Goal: Task Accomplishment & Management: Manage account settings

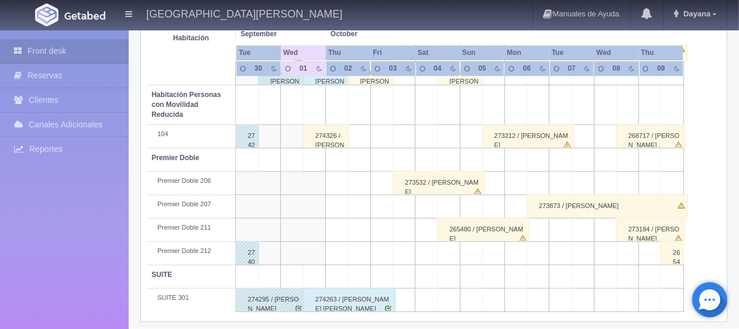
scroll to position [331, 0]
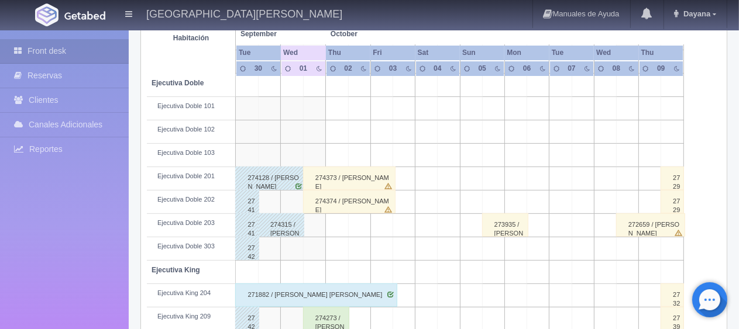
click at [364, 198] on div "274374 / Yamili Casillas" at bounding box center [349, 201] width 92 height 23
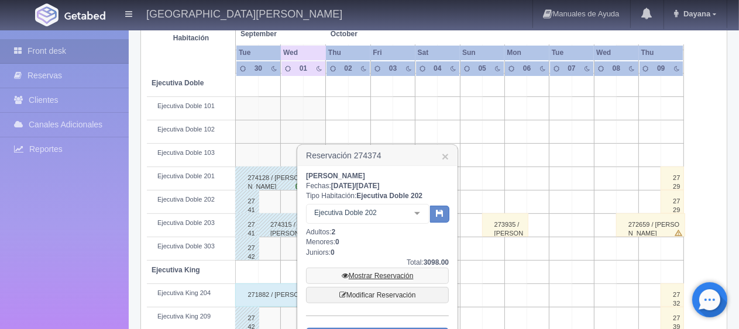
click at [389, 274] on link "Mostrar Reservación" at bounding box center [377, 276] width 143 height 16
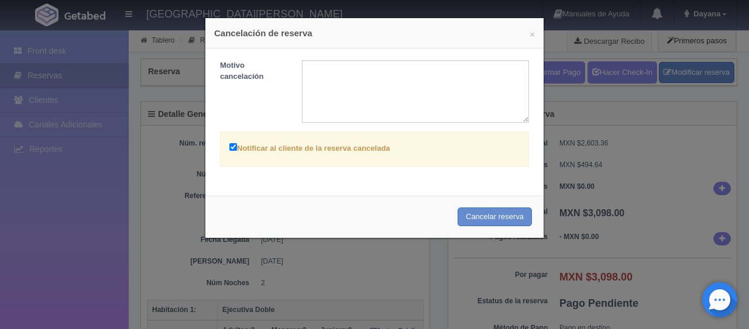
click at [381, 150] on label "Notificar al cliente de la reserva cancelada" at bounding box center [309, 147] width 161 height 13
click at [237, 150] on input "Notificar al cliente de la reserva cancelada" at bounding box center [233, 147] width 8 height 8
checkbox input "false"
drag, startPoint x: 472, startPoint y: 219, endPoint x: 416, endPoint y: 41, distance: 186.6
click at [472, 219] on button "Cancelar reserva" at bounding box center [495, 217] width 74 height 19
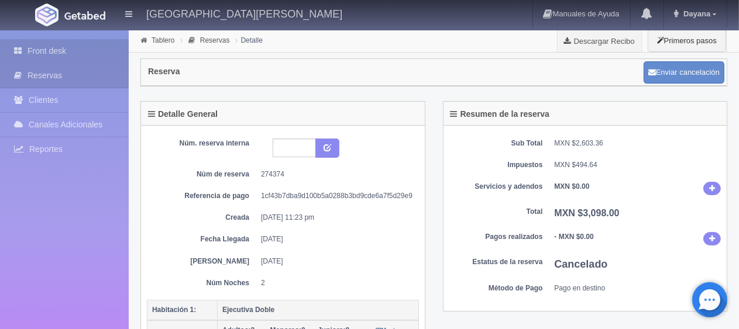
click at [64, 53] on link "Front desk" at bounding box center [64, 51] width 129 height 24
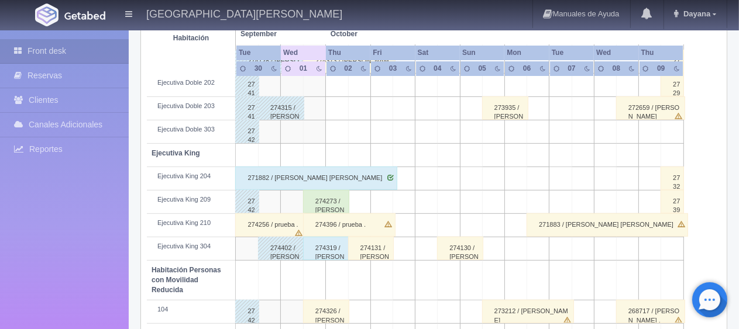
scroll to position [390, 0]
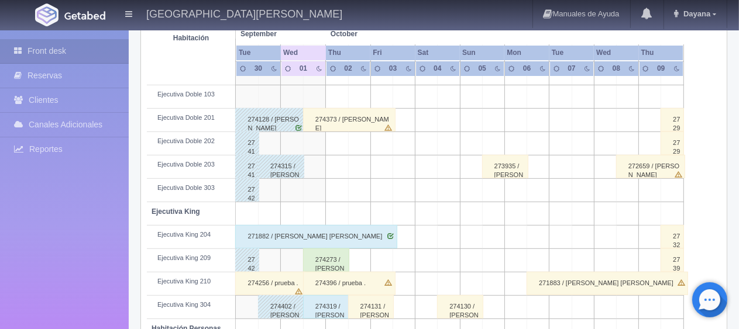
click at [336, 255] on div "274273 / [PERSON_NAME]" at bounding box center [326, 260] width 46 height 23
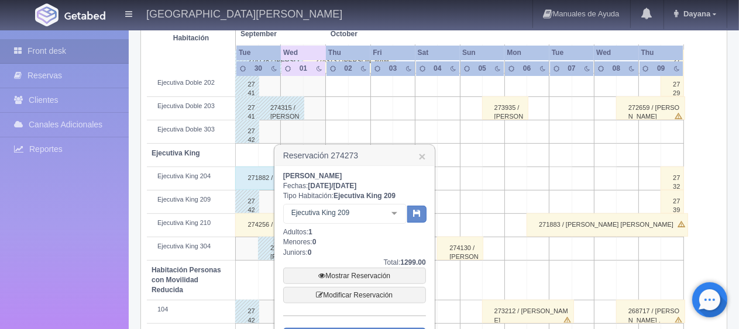
scroll to position [565, 0]
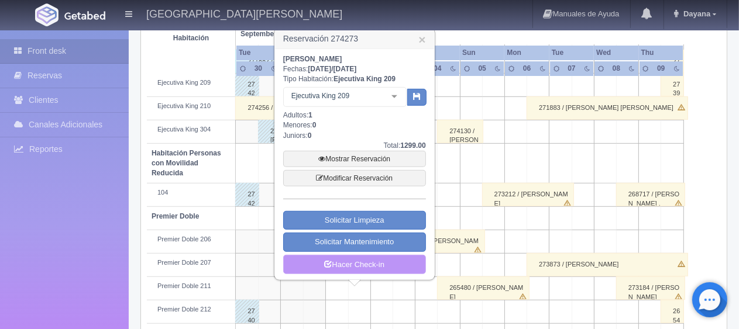
click at [375, 255] on link "Hacer Check-in" at bounding box center [354, 265] width 143 height 20
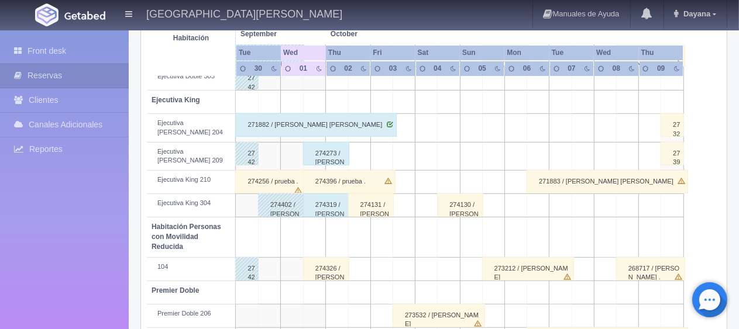
scroll to position [613, 0]
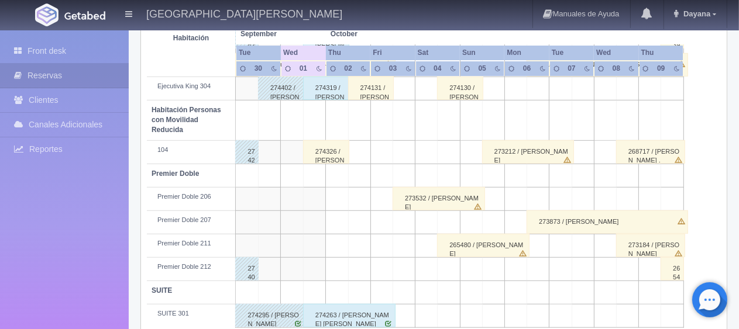
click at [334, 146] on div "274326 / [PERSON_NAME] ." at bounding box center [326, 151] width 46 height 23
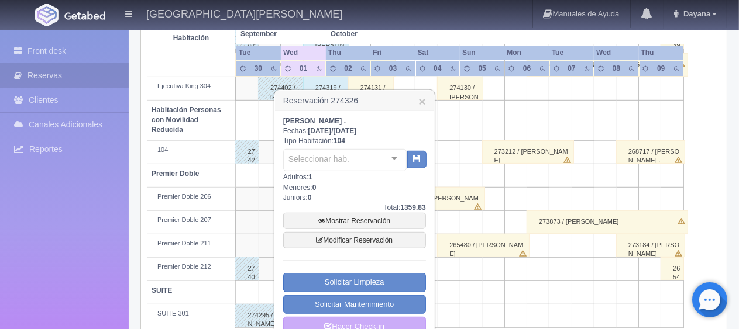
scroll to position [630, 0]
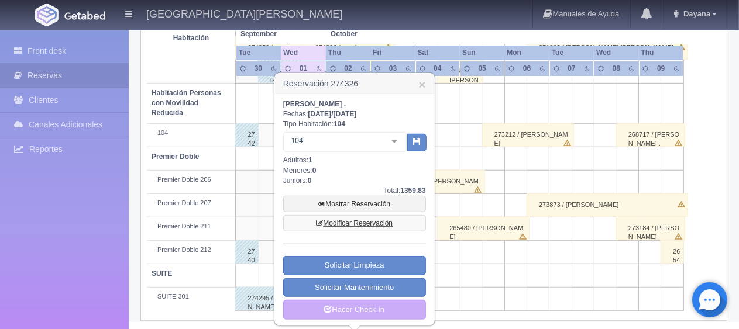
click at [363, 223] on link "Modificar Reservación" at bounding box center [354, 223] width 143 height 16
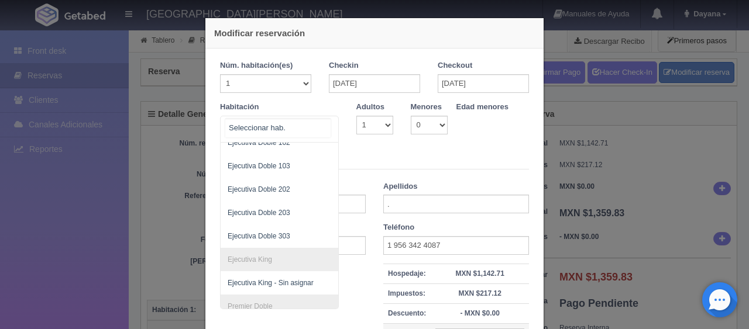
scroll to position [117, 0]
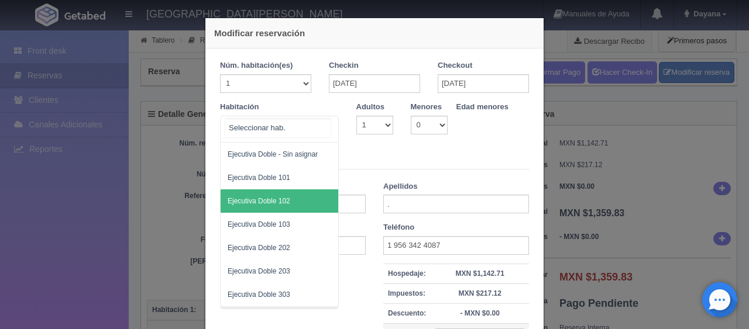
click at [279, 198] on span "Ejecutiva Doble 102" at bounding box center [259, 201] width 63 height 8
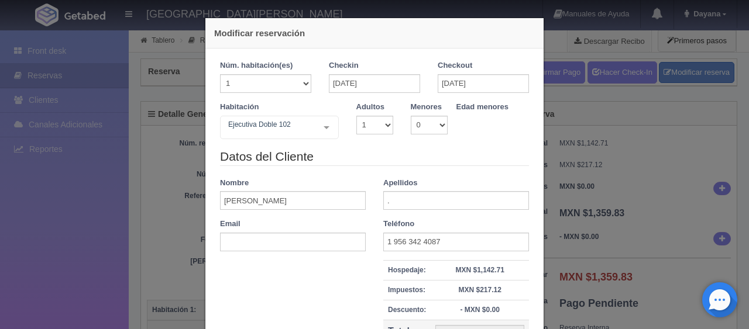
checkbox input "false"
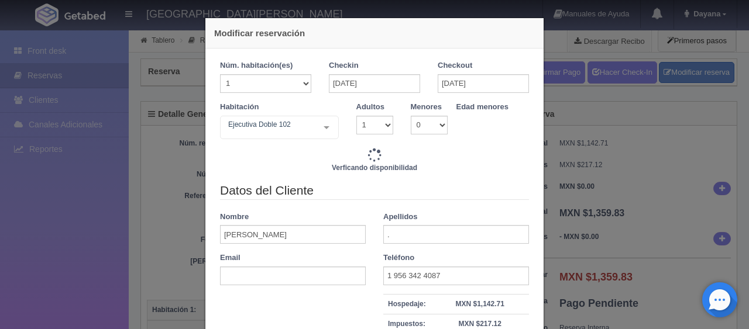
scroll to position [133, 0]
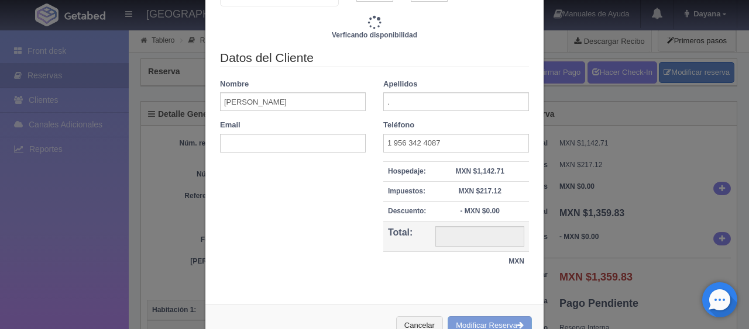
type input "1299.00"
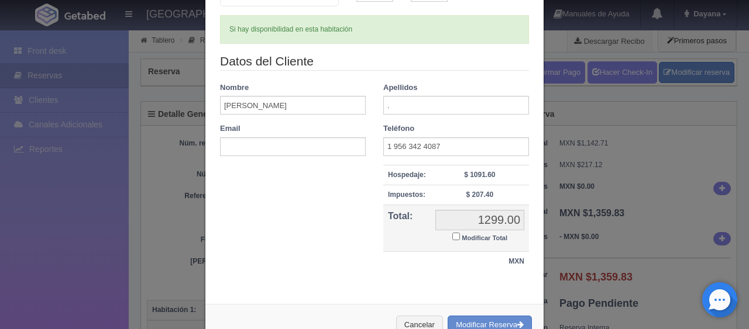
click at [486, 235] on small "Modificar Total" at bounding box center [485, 238] width 46 height 7
click at [460, 235] on input "Modificar Total" at bounding box center [456, 237] width 8 height 8
checkbox input "true"
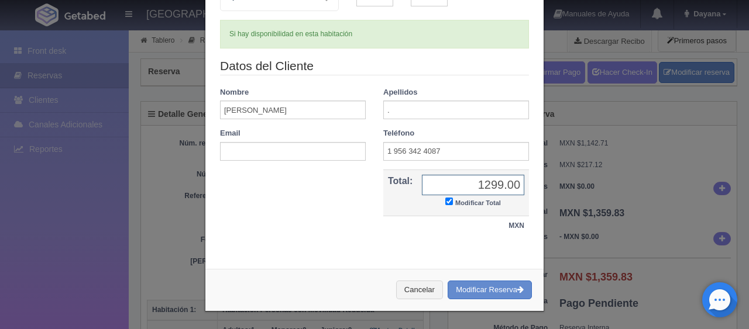
scroll to position [126, 0]
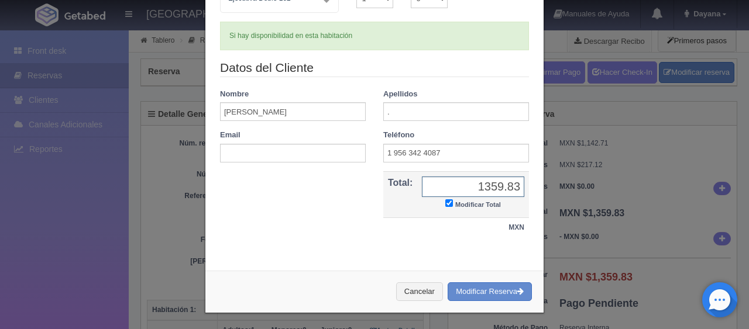
type input "1359.83"
click at [475, 307] on div "Cancelar Modificar Reserva" at bounding box center [374, 292] width 338 height 43
click at [485, 291] on button "Modificar Reserva" at bounding box center [490, 292] width 84 height 19
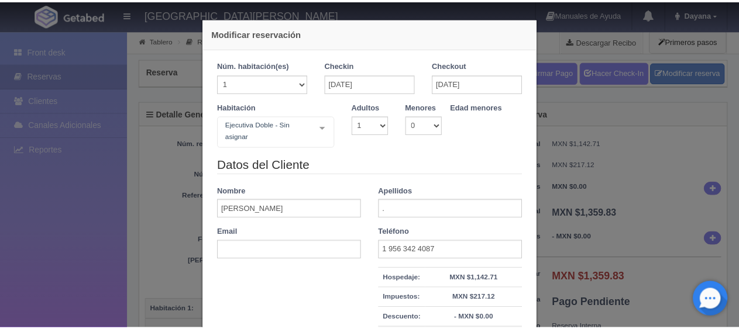
scroll to position [140, 0]
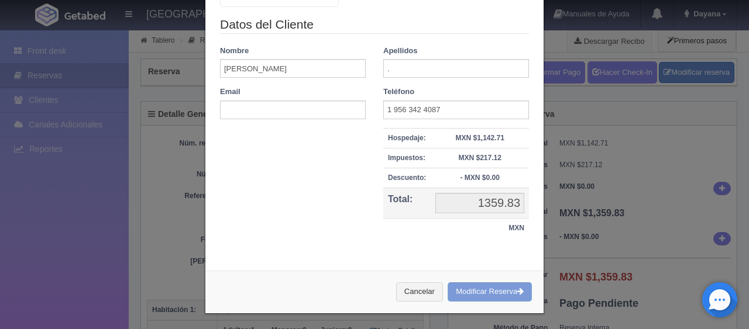
click at [628, 245] on div "Modificar reservación Núm. habitación(es) 1 2 3 4 5 6 7 8 9 10 11 12 13 14 15 1…" at bounding box center [374, 164] width 749 height 329
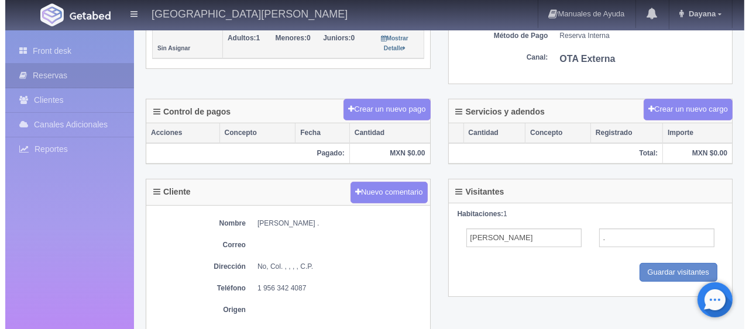
scroll to position [176, 0]
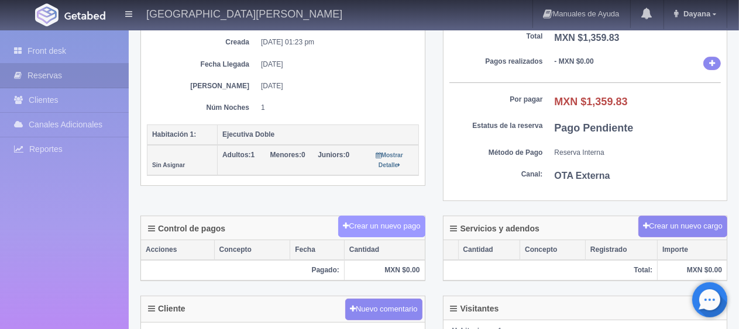
click at [378, 224] on button "Crear un nuevo pago" at bounding box center [381, 227] width 87 height 22
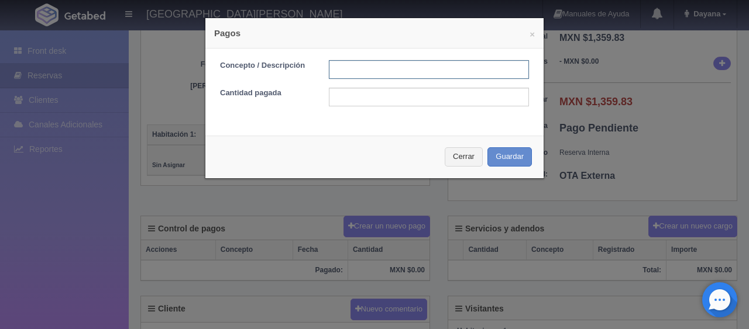
click at [386, 74] on input "text" at bounding box center [429, 69] width 200 height 19
type input "pago en efectivo"
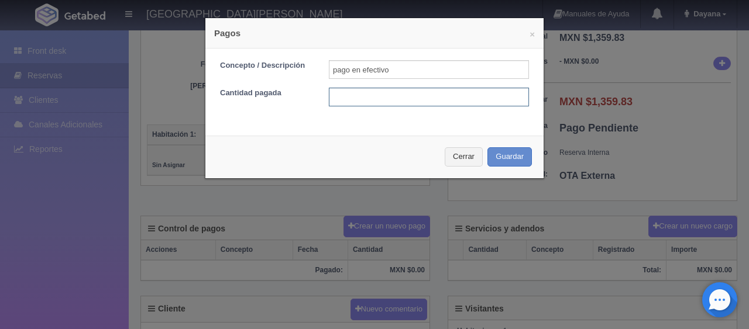
click at [442, 97] on input "text" at bounding box center [429, 97] width 200 height 19
type input "1360"
click at [442, 97] on input "1360" at bounding box center [429, 97] width 200 height 19
type input "1359.83"
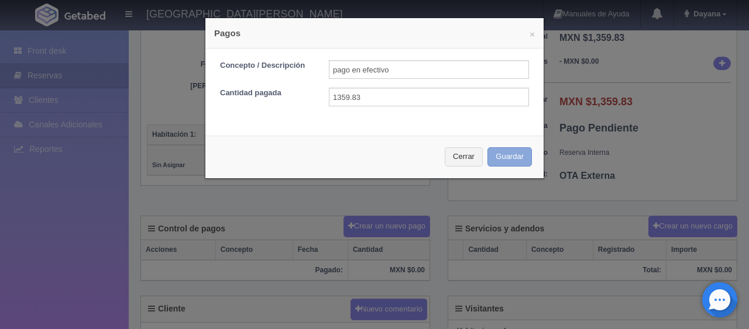
click at [510, 160] on button "Guardar" at bounding box center [509, 156] width 44 height 19
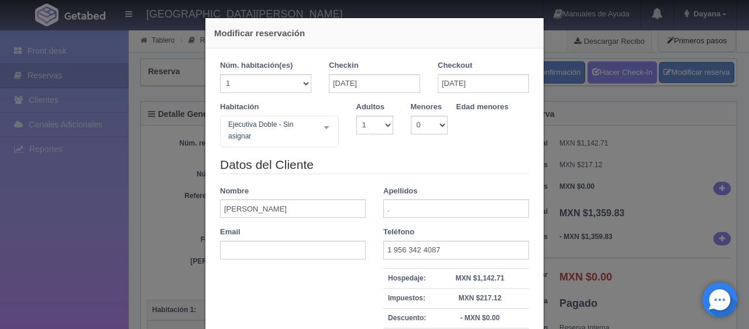
scroll to position [174, 0]
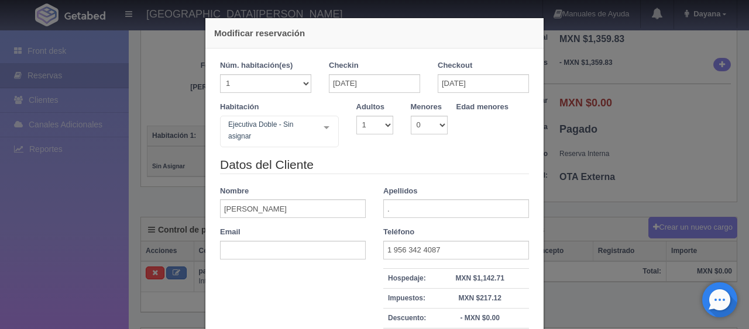
click at [613, 158] on div "Modificar reservación Núm. habitación(es) 1 2 3 4 5 6 7 8 9 10 11 12 13 14 15 1…" at bounding box center [374, 164] width 749 height 329
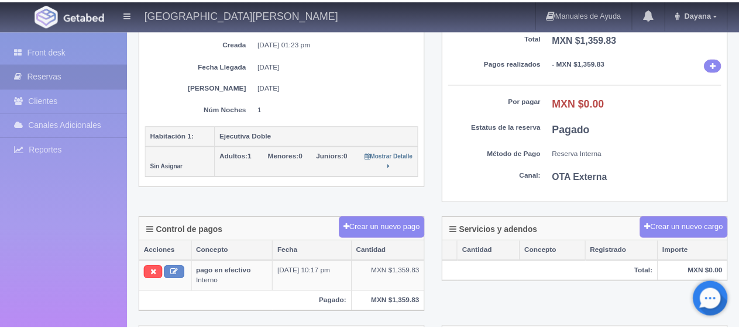
scroll to position [0, 0]
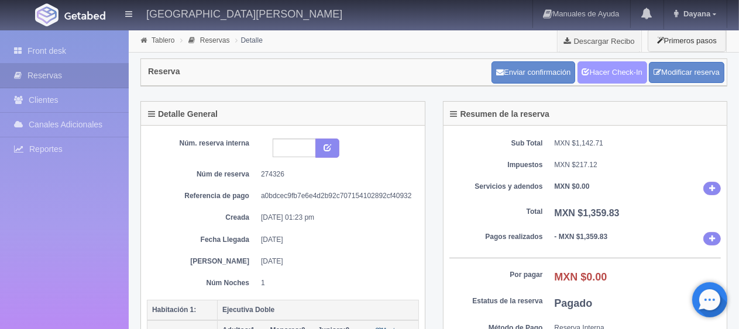
click at [603, 71] on link "Hacer Check-In" at bounding box center [613, 72] width 70 height 22
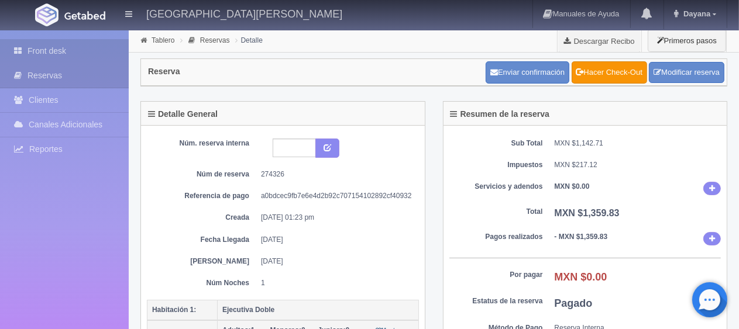
click at [36, 50] on link "Front desk" at bounding box center [64, 51] width 129 height 24
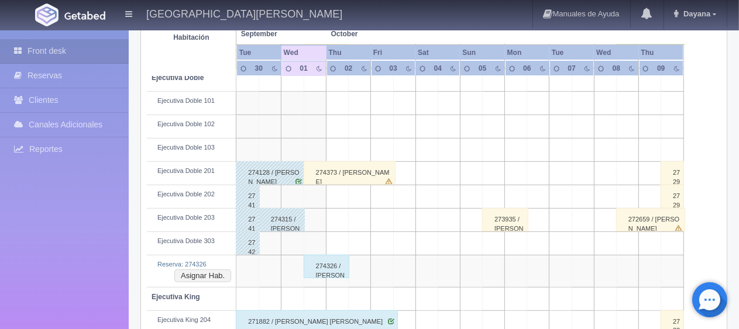
scroll to position [331, 0]
click at [187, 270] on button "Asignar Hab." at bounding box center [202, 276] width 57 height 13
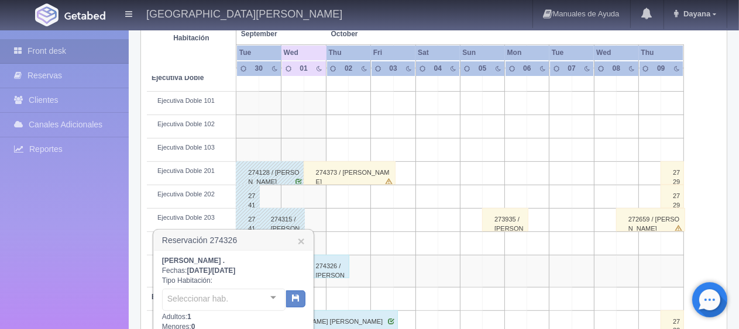
click at [226, 279] on div "Juan Garcia . Fechas: 2025-10-01 / 2025-10-02 Tipo Habitación: Seleccionar hab.…" at bounding box center [233, 328] width 143 height 145
click at [231, 305] on div "Ejecutiva Doble - Sin asignar" at bounding box center [223, 299] width 123 height 20
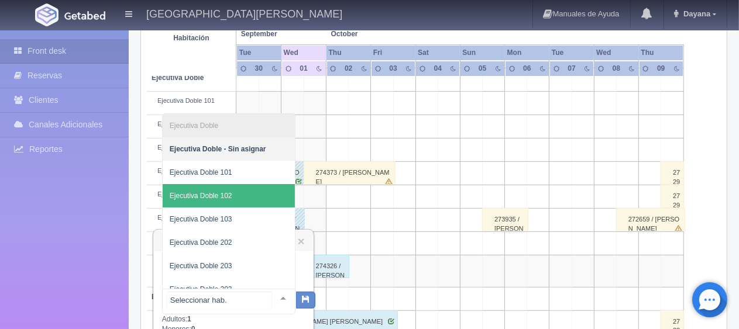
click at [236, 193] on span "Ejecutiva Doble 102" at bounding box center [229, 195] width 132 height 23
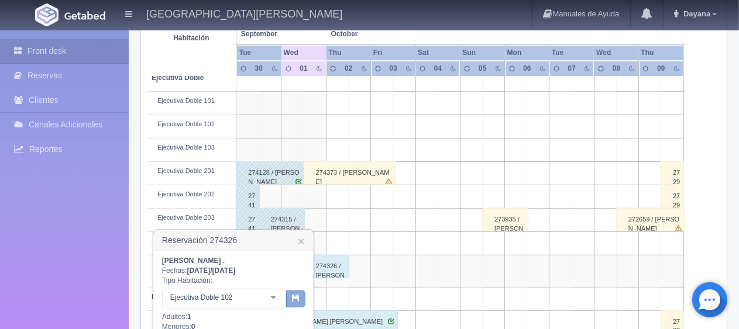
click at [297, 296] on icon "button" at bounding box center [296, 298] width 8 height 8
click at [298, 241] on link "×" at bounding box center [301, 241] width 7 height 12
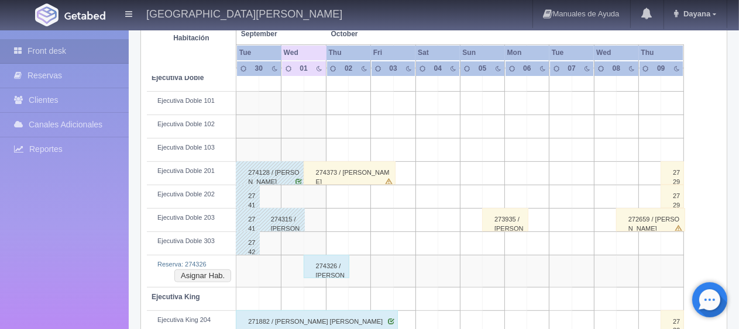
click at [342, 179] on div "274373 / [PERSON_NAME]" at bounding box center [350, 173] width 92 height 23
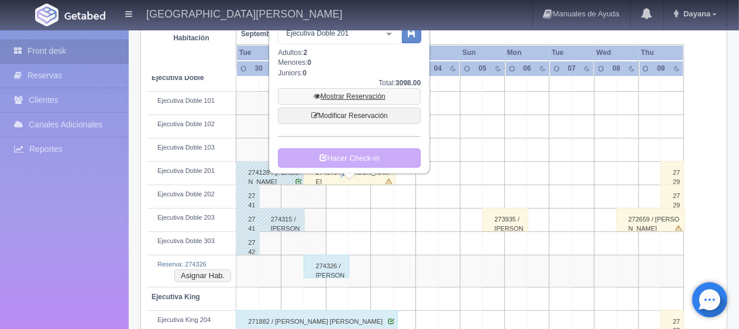
click at [358, 95] on link "Mostrar Reservación" at bounding box center [349, 96] width 143 height 16
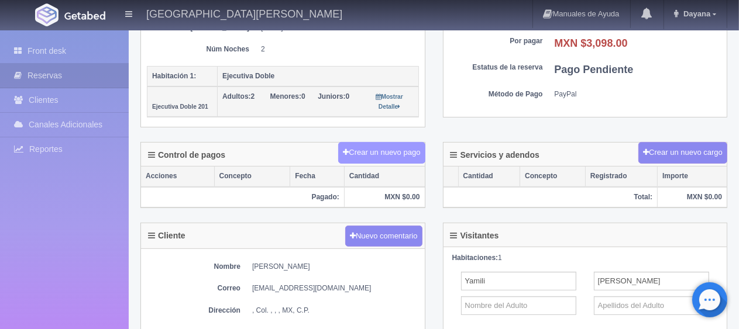
click at [366, 143] on button "Crear un nuevo pago" at bounding box center [381, 153] width 87 height 22
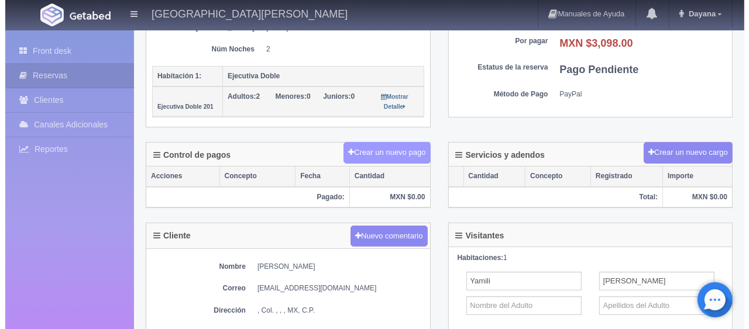
scroll to position [234, 0]
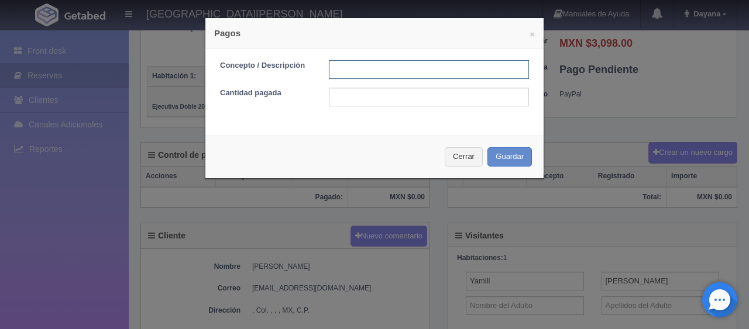
click at [356, 70] on input "text" at bounding box center [429, 69] width 200 height 19
type input "pago en efectivo"
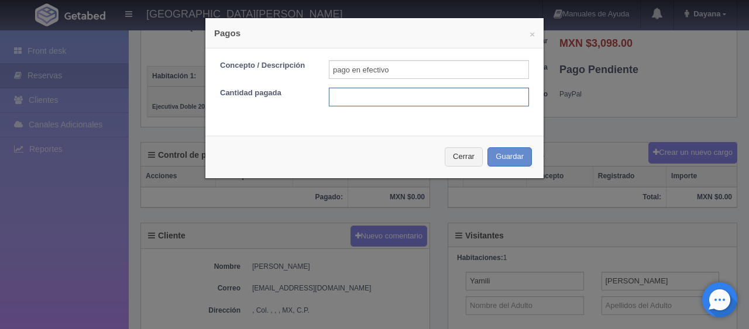
click at [436, 97] on input "text" at bounding box center [429, 97] width 200 height 19
click at [382, 92] on input "15" at bounding box center [429, 97] width 200 height 19
type input "1549"
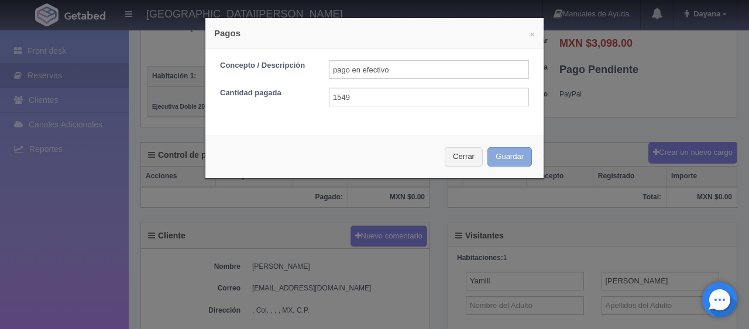
click at [487, 147] on button "Guardar" at bounding box center [509, 156] width 44 height 19
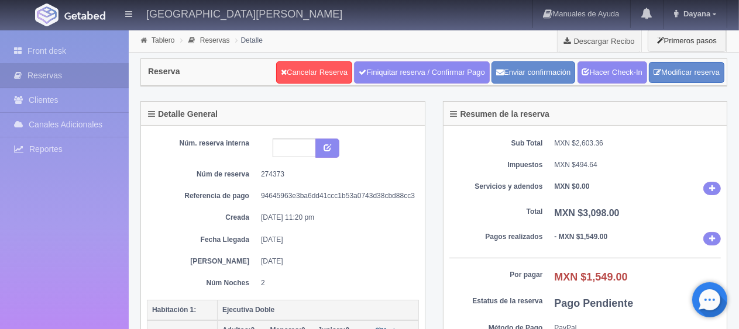
click at [421, 205] on div "Núm. reserva interna Núm de reserva 274373 Referencia de pago 94645963e3ba6dd41…" at bounding box center [283, 244] width 284 height 236
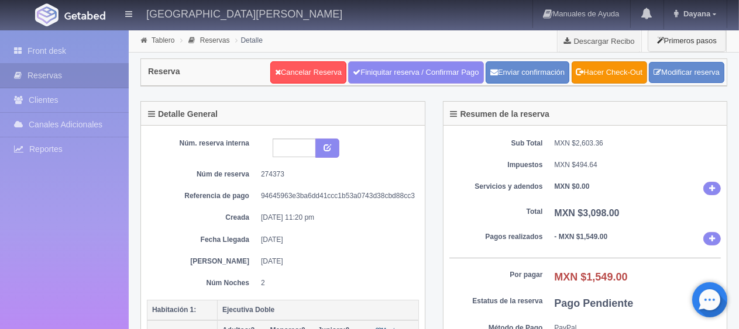
scroll to position [351, 0]
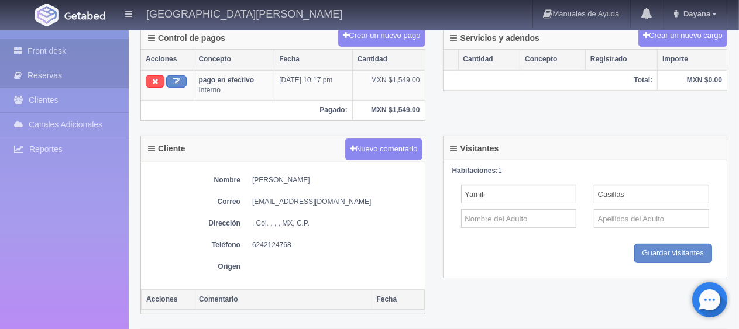
click at [63, 48] on link "Front desk" at bounding box center [64, 51] width 129 height 24
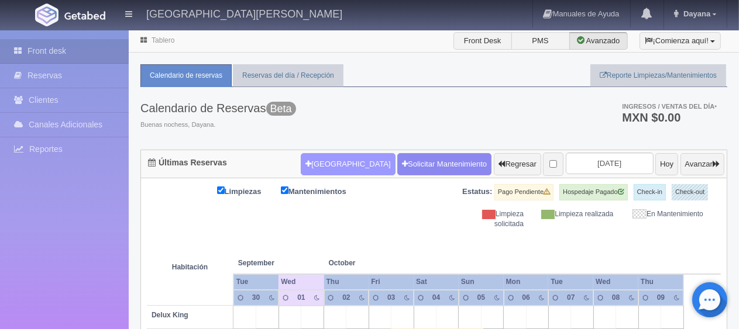
click at [336, 156] on button "[GEOGRAPHIC_DATA]" at bounding box center [348, 164] width 94 height 22
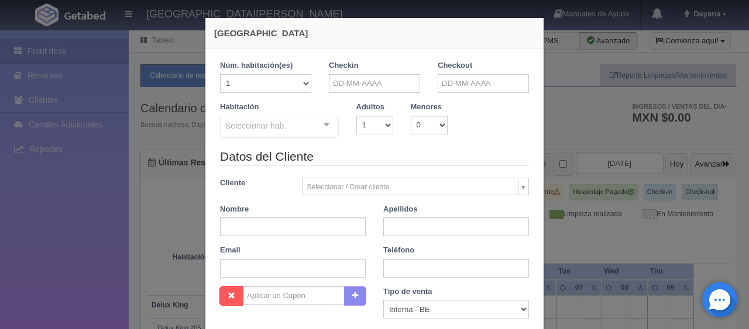
checkbox input "false"
click at [359, 90] on input "text" at bounding box center [374, 83] width 91 height 19
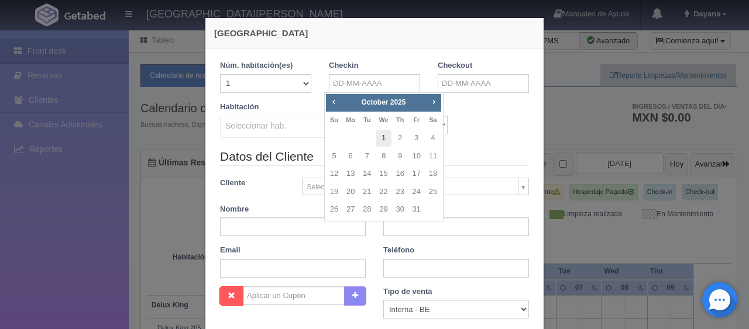
click at [382, 135] on link "1" at bounding box center [383, 138] width 15 height 17
type input "01-10-2025"
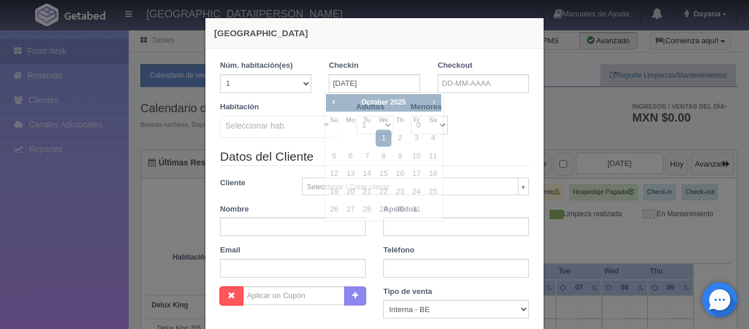
checkbox input "false"
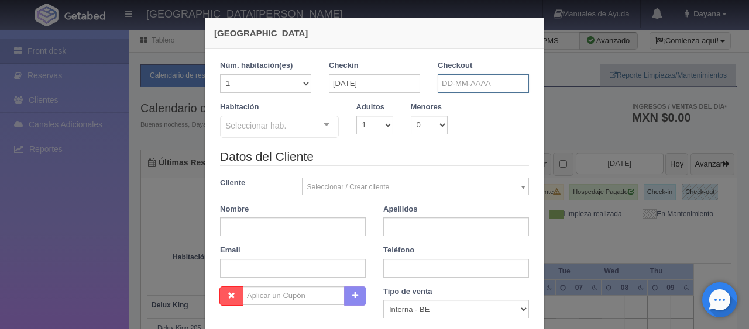
click at [463, 83] on input "text" at bounding box center [483, 83] width 91 height 19
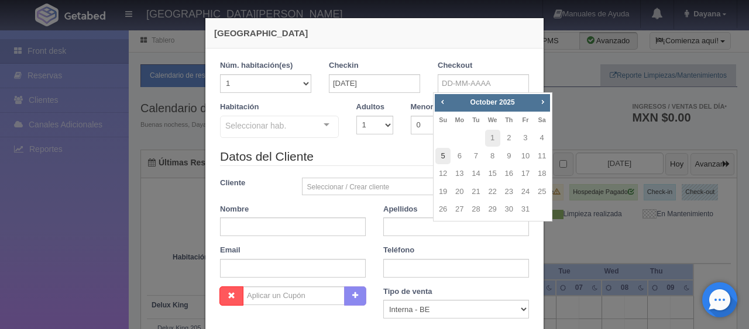
click at [443, 154] on link "5" at bounding box center [442, 156] width 15 height 17
type input "05-10-2025"
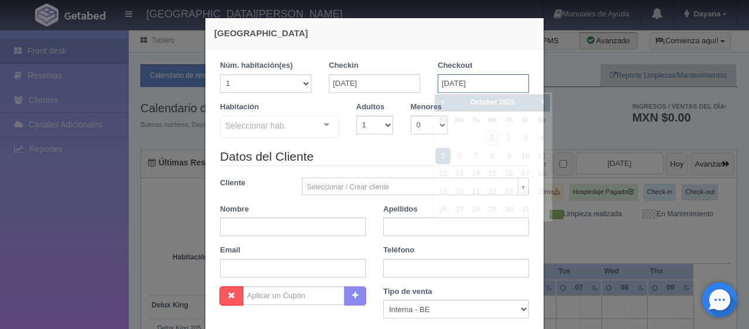
click at [482, 84] on input "05-10-2025" at bounding box center [483, 83] width 91 height 19
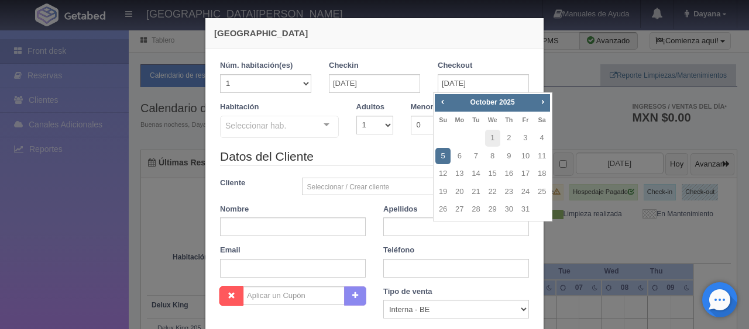
click at [440, 159] on link "5" at bounding box center [442, 156] width 15 height 17
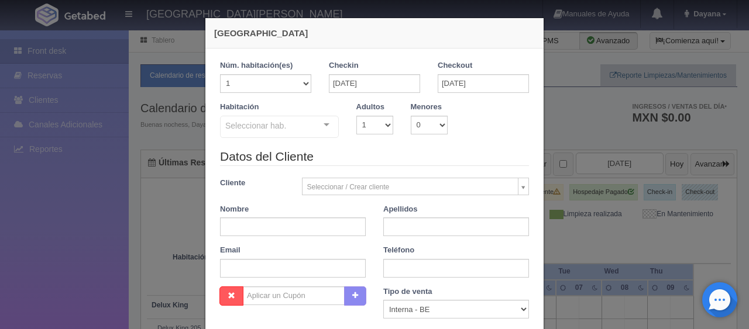
checkbox input "false"
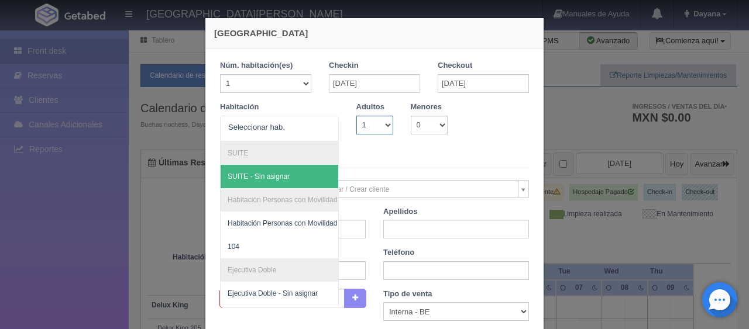
click at [368, 133] on select "1 2 3 4 5 6 7 8 9 10" at bounding box center [374, 125] width 37 height 19
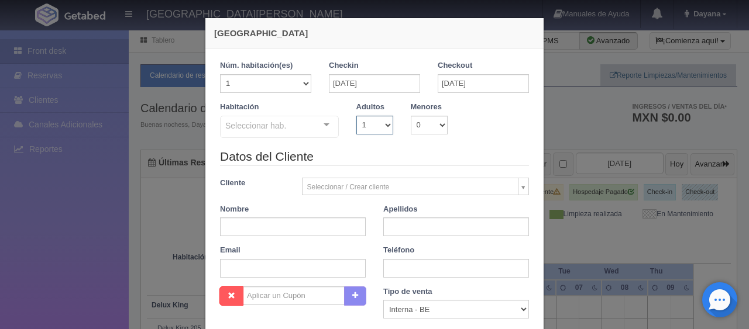
select select "2"
click at [356, 116] on select "1 2 3 4 5 6 7 8 9 10" at bounding box center [374, 125] width 37 height 19
checkbox input "false"
click at [359, 130] on select "1 2 3 4 5 6 7 8 9 10" at bounding box center [374, 125] width 37 height 19
select select "1"
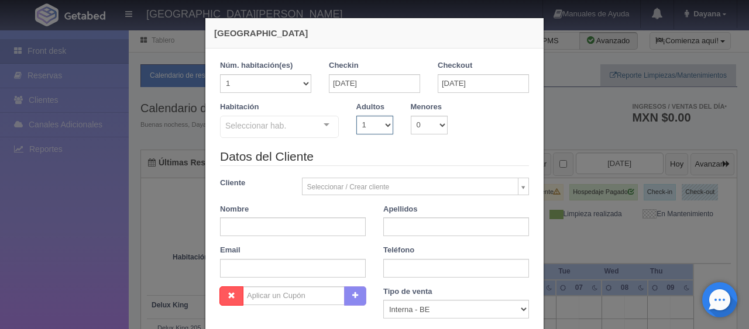
click at [356, 116] on select "1 2 3 4 5 6 7 8 9 10" at bounding box center [374, 125] width 37 height 19
click at [301, 119] on div "Seleccionar hab." at bounding box center [279, 127] width 119 height 22
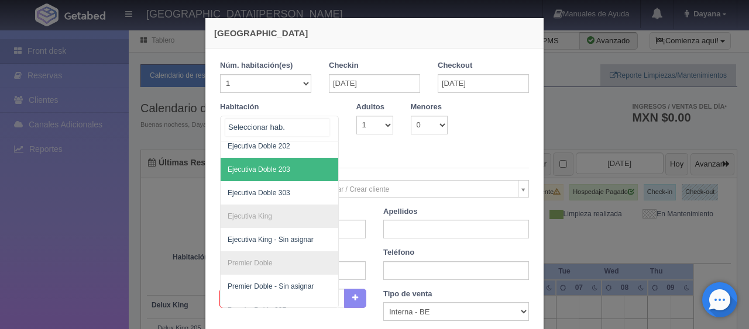
scroll to position [159, 0]
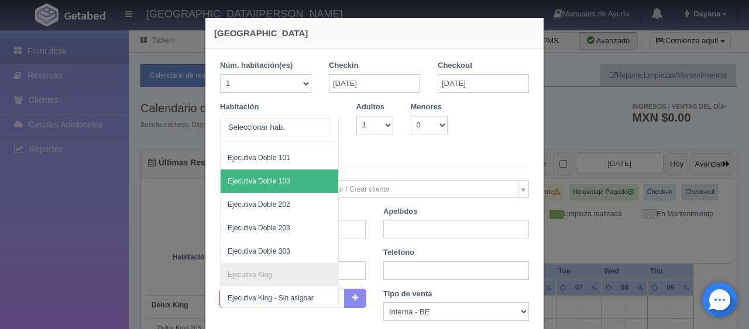
click at [288, 174] on span "Ejecutiva Doble 103" at bounding box center [319, 181] width 197 height 23
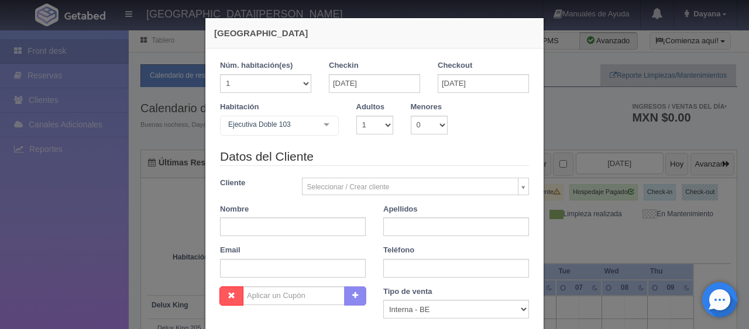
checkbox input "false"
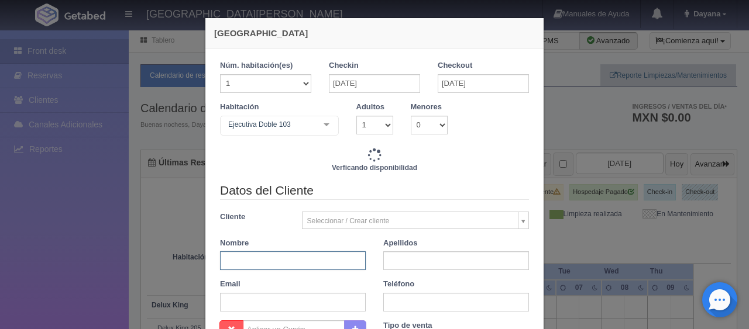
click at [293, 256] on input "text" at bounding box center [293, 261] width 146 height 19
type input "5196.00"
checkbox input "false"
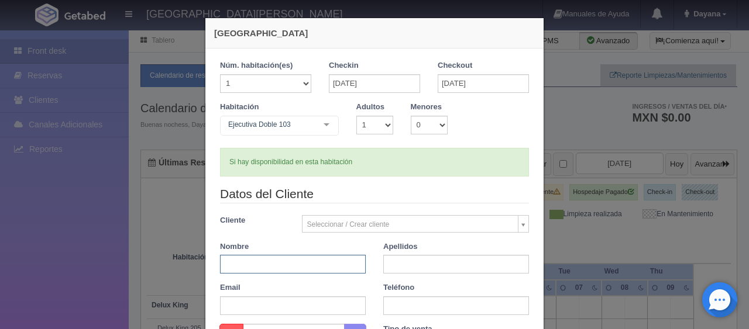
paste input "María Guadalupe Cornejo Zuñiga"
drag, startPoint x: 342, startPoint y: 263, endPoint x: 279, endPoint y: 263, distance: 62.6
click at [279, 263] on input "María Guadalupe Cornejo Zuñiga" at bounding box center [293, 264] width 146 height 19
type input "María Guadalupe"
paste input "Cornejo Zuñiga"
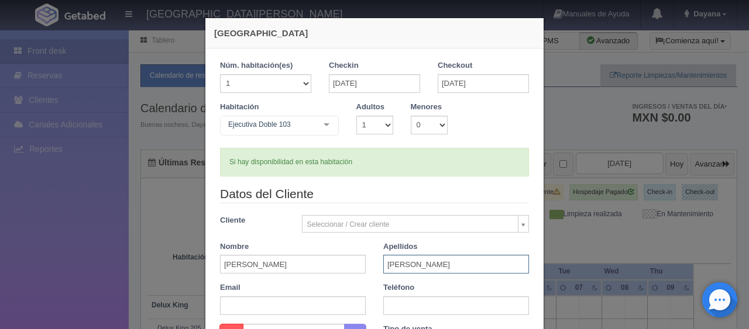
type input "Cornejo Zuñiga"
click at [399, 305] on input "text" at bounding box center [456, 306] width 146 height 19
paste input "3313211118"
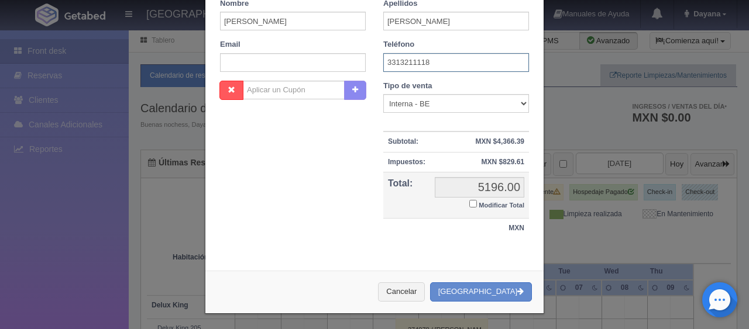
type input "3313211118"
click at [479, 202] on small "Modificar Total" at bounding box center [502, 205] width 46 height 7
click at [477, 202] on input "Modificar Total" at bounding box center [473, 204] width 8 height 8
checkbox input "true"
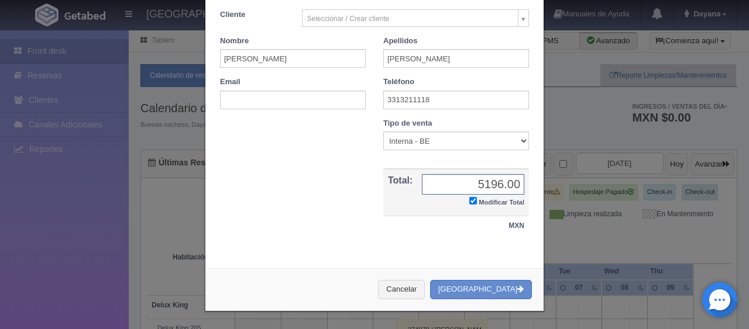
scroll to position [204, 0]
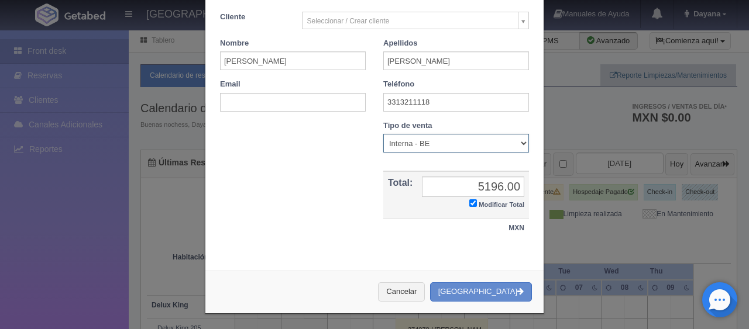
click at [445, 145] on select "Correo Electronico Interna - BE Llamada OTA Externa Otro WALK IN" at bounding box center [456, 143] width 146 height 19
click at [383, 134] on select "Correo Electronico Interna - BE Llamada OTA Externa Otro WALK IN" at bounding box center [456, 143] width 146 height 19
click at [475, 189] on input "5196.00" at bounding box center [473, 187] width 102 height 20
click at [476, 189] on input "5196.00" at bounding box center [473, 187] width 102 height 20
drag, startPoint x: 433, startPoint y: 140, endPoint x: 435, endPoint y: 150, distance: 10.2
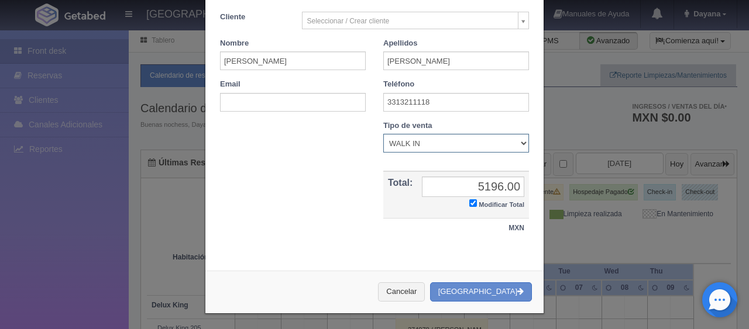
click at [433, 140] on select "Correo Electronico Interna - BE Llamada OTA Externa Otro WALK IN" at bounding box center [456, 143] width 146 height 19
select select "phone"
click at [383, 134] on select "Correo Electronico Interna - BE Llamada OTA Externa Otro WALK IN" at bounding box center [456, 143] width 146 height 19
click at [489, 193] on input "5196.00" at bounding box center [473, 187] width 102 height 20
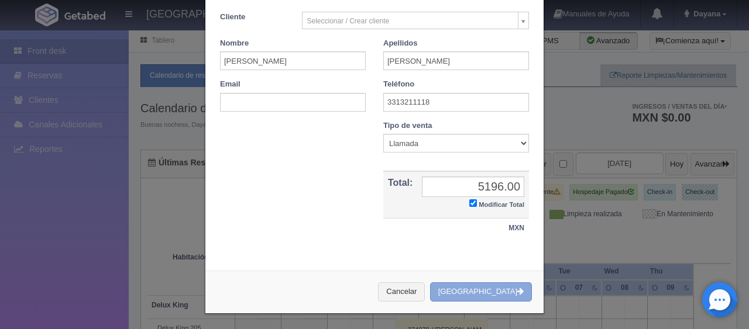
click at [487, 289] on button "Crear Reserva" at bounding box center [481, 292] width 102 height 19
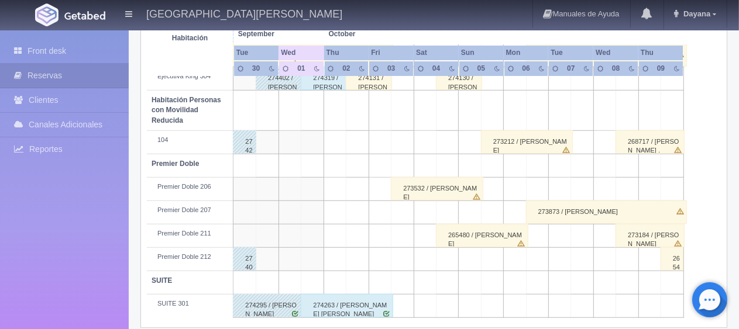
scroll to position [331, 0]
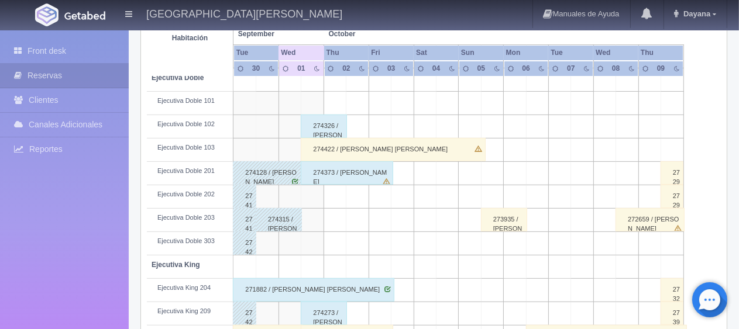
click at [336, 148] on div "274422 / María Guadalupe Cornejo Zuñiga" at bounding box center [393, 149] width 184 height 23
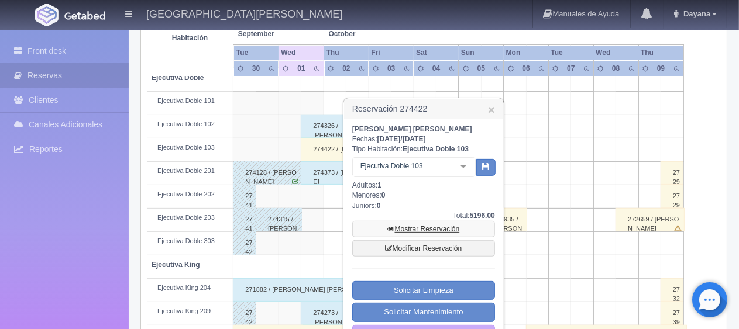
click at [403, 233] on link "Mostrar Reservación" at bounding box center [423, 229] width 143 height 16
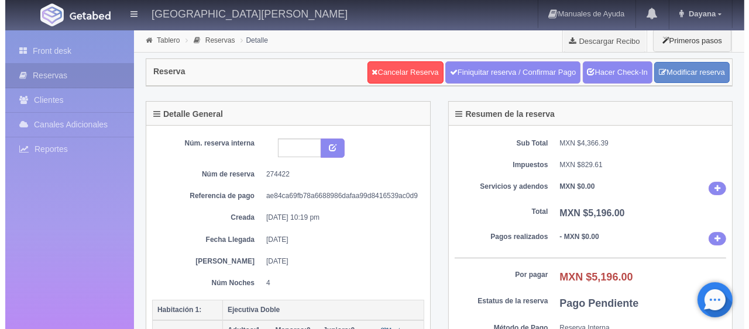
scroll to position [117, 0]
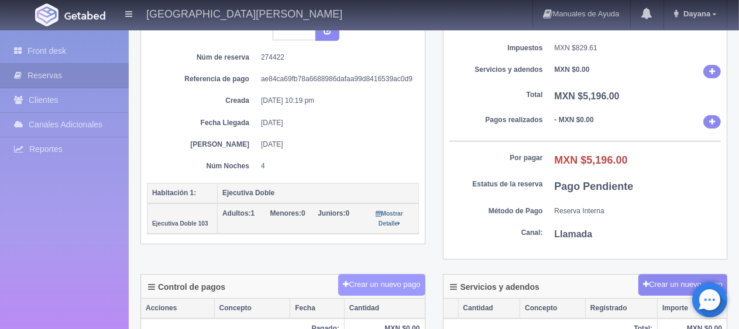
click at [375, 287] on button "Crear un nuevo pago" at bounding box center [381, 285] width 87 height 22
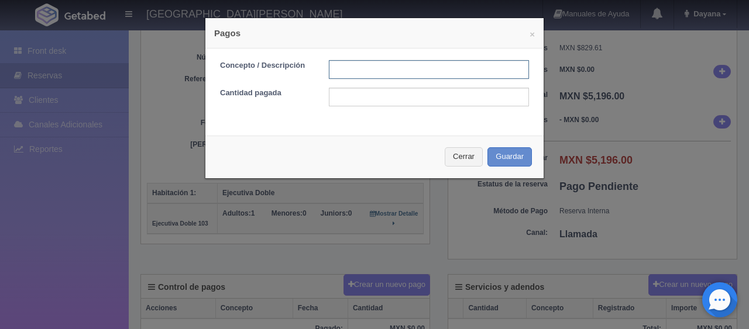
click at [403, 63] on input "text" at bounding box center [429, 69] width 200 height 19
type input "Total Tarjeta"
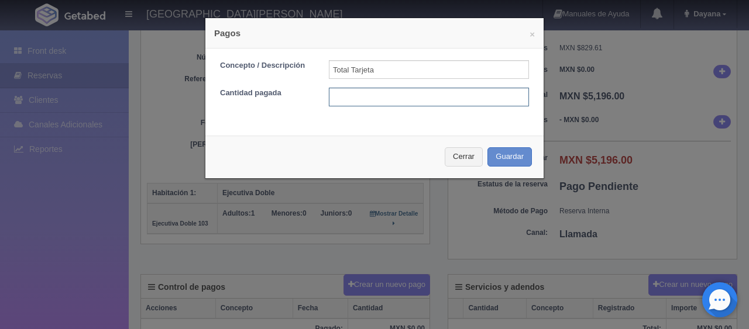
click at [434, 99] on input "text" at bounding box center [429, 97] width 200 height 19
type input "5196"
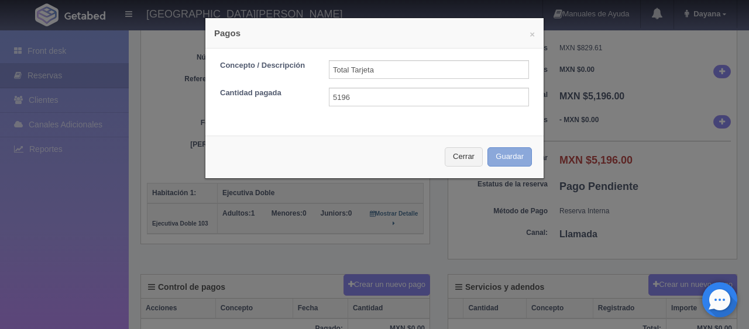
click at [487, 147] on button "Guardar" at bounding box center [509, 156] width 44 height 19
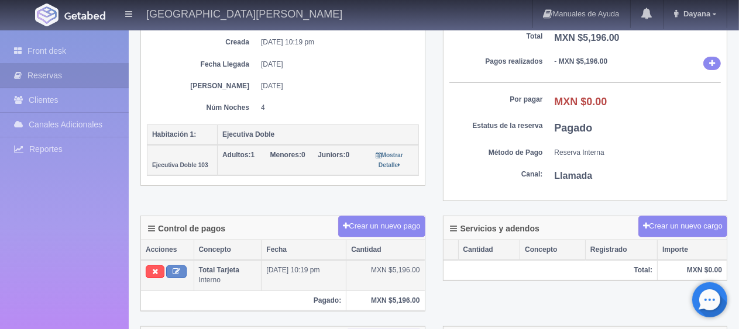
scroll to position [293, 0]
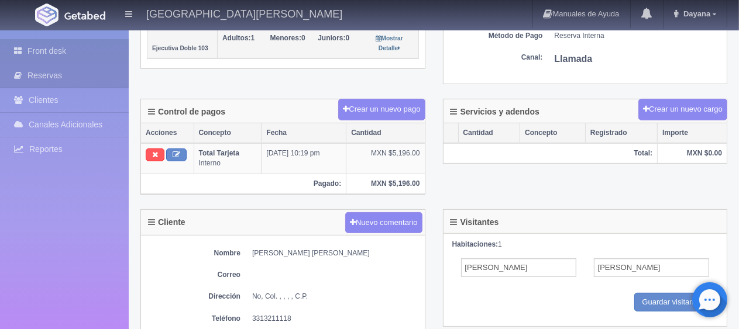
click at [40, 39] on link "Front desk" at bounding box center [64, 51] width 129 height 24
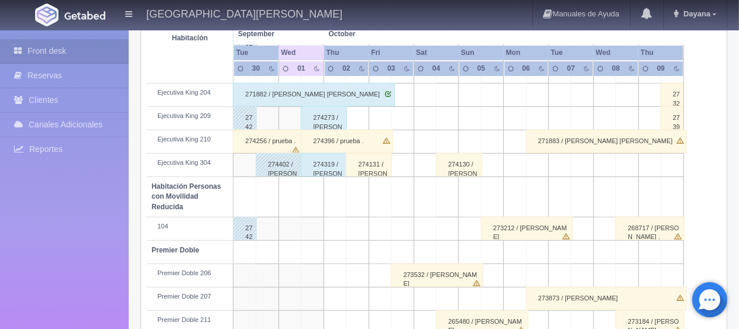
scroll to position [234, 0]
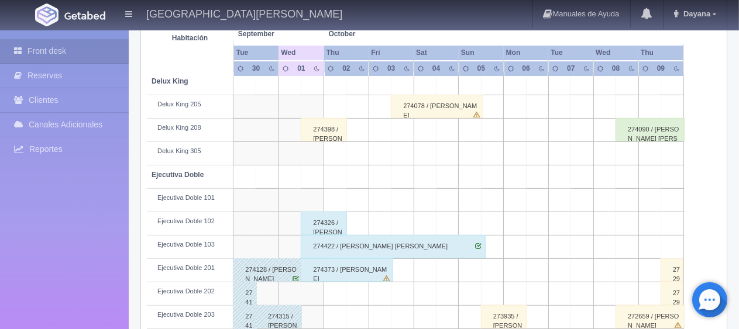
click at [331, 125] on div "274398 / [PERSON_NAME] ." at bounding box center [324, 129] width 46 height 23
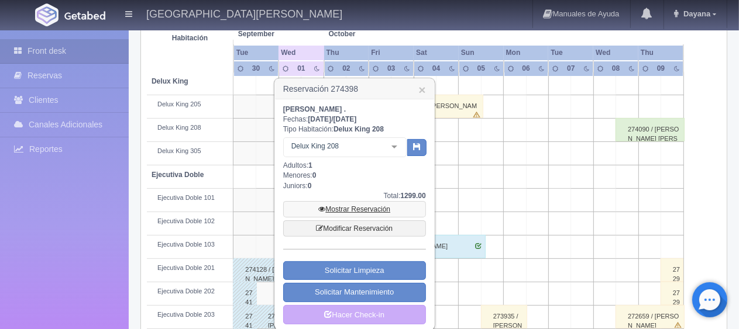
click at [360, 208] on link "Mostrar Reservación" at bounding box center [354, 209] width 143 height 16
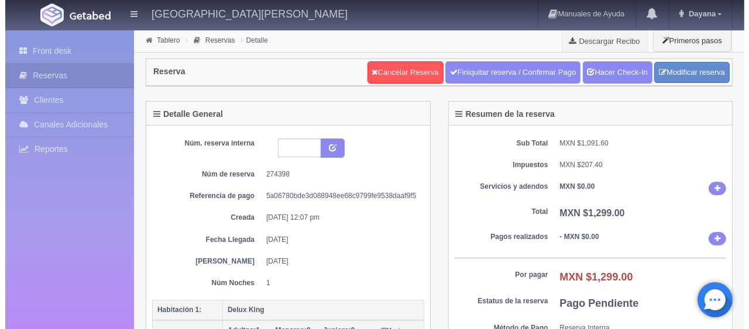
scroll to position [234, 0]
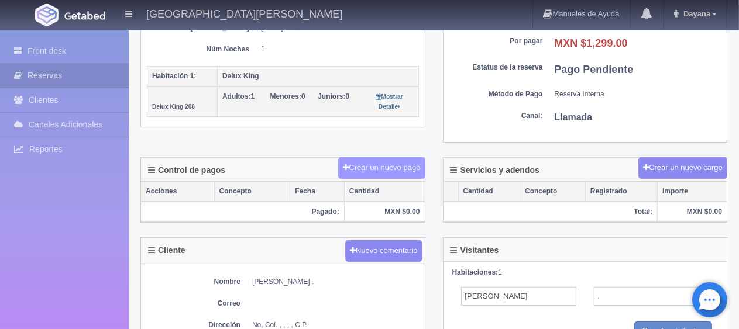
click at [410, 172] on button "Crear un nuevo pago" at bounding box center [381, 168] width 87 height 22
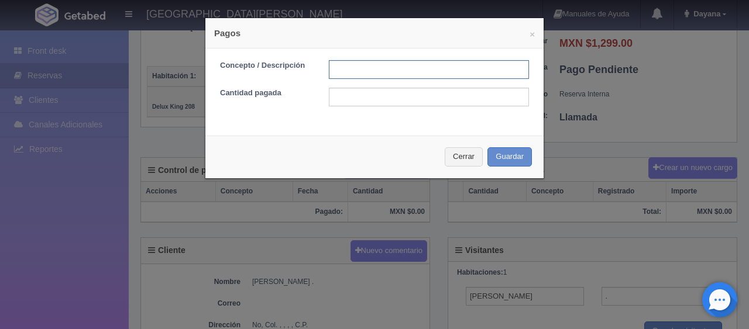
click at [410, 71] on input "text" at bounding box center [429, 69] width 200 height 19
type input "Total Tarjeta"
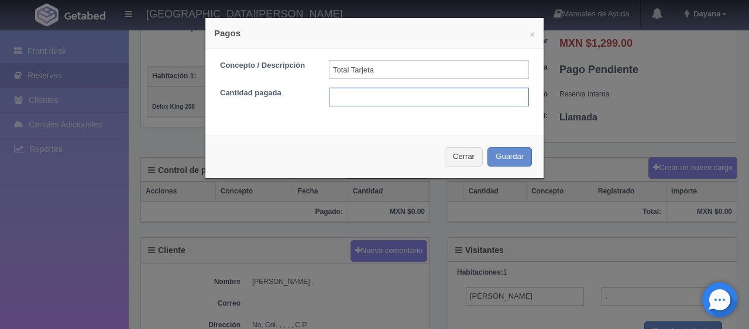
click at [428, 98] on input "text" at bounding box center [429, 97] width 200 height 19
type input "1299"
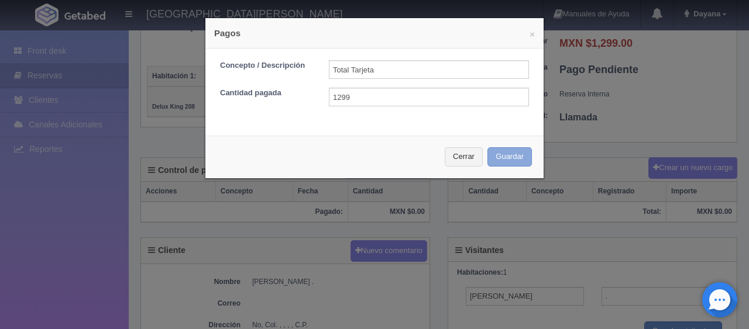
click at [487, 147] on button "Guardar" at bounding box center [509, 156] width 44 height 19
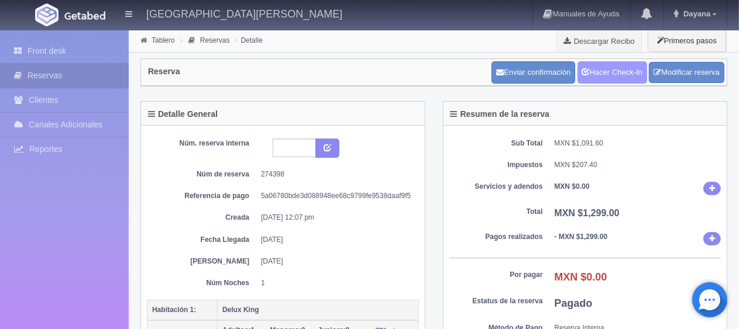
click at [604, 74] on link "Hacer Check-In" at bounding box center [613, 72] width 70 height 22
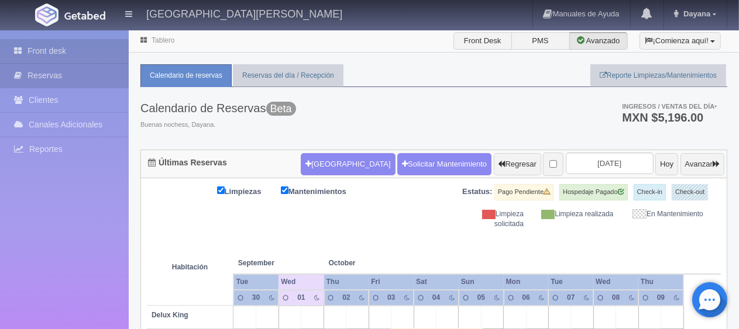
click at [67, 72] on link "Reservas" at bounding box center [64, 76] width 129 height 24
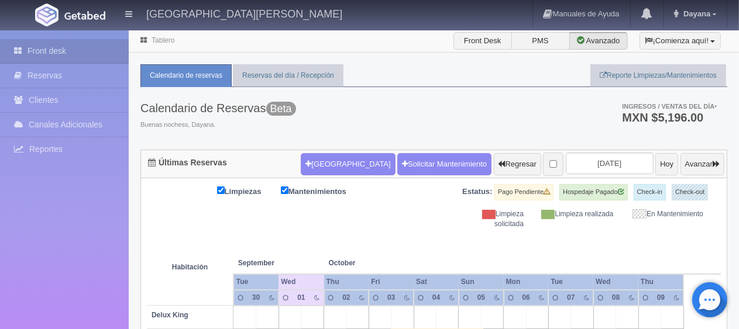
scroll to position [351, 0]
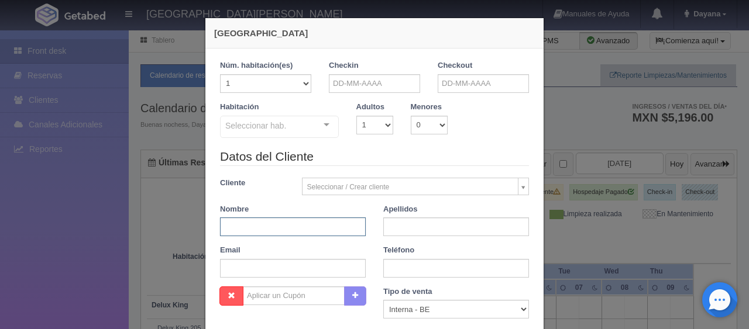
click at [304, 225] on div "Datos del Cliente Cliente Seleccionar / Crear cliente Nuevo Cliente [PERSON_NAM…" at bounding box center [374, 217] width 327 height 139
paste input "[PERSON_NAME]"
click at [304, 225] on input "cobián michel francisco" at bounding box center [293, 227] width 146 height 19
click at [324, 228] on input "cobián michel francisco" at bounding box center [293, 227] width 146 height 19
type input "cobián michel"
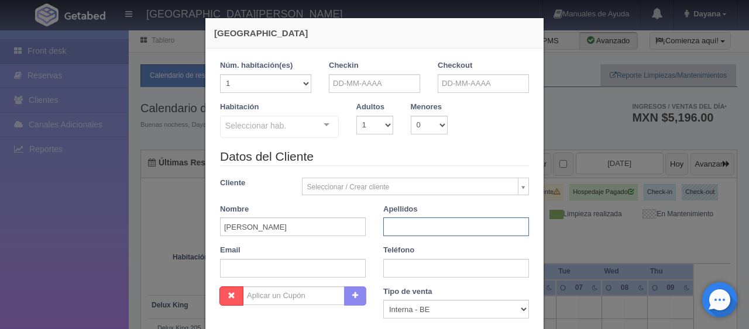
paste input "francisco"
type input "francisco"
click at [311, 270] on input "text" at bounding box center [293, 268] width 146 height 19
paste input "cfranc.732263@guest.booking.com +52 442 136 5865"
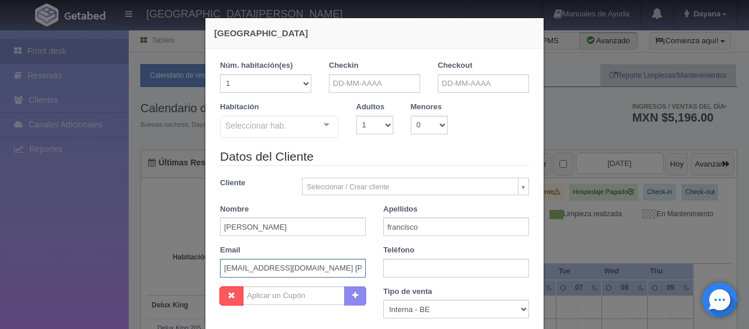
scroll to position [0, 45]
drag, startPoint x: 294, startPoint y: 267, endPoint x: 393, endPoint y: 263, distance: 99.0
click at [393, 263] on div "Datos del Cliente Cliente Seleccionar / Crear cliente Nuevo Cliente Adriana Nav…" at bounding box center [374, 217] width 327 height 139
type input "cfranc.732263@guest.booking.com"
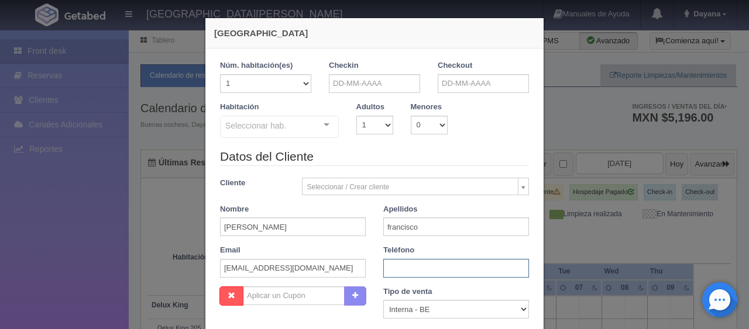
paste input "+52 442 136 5865"
type input "+52 442 136 5865"
click at [365, 80] on input "text" at bounding box center [374, 83] width 91 height 19
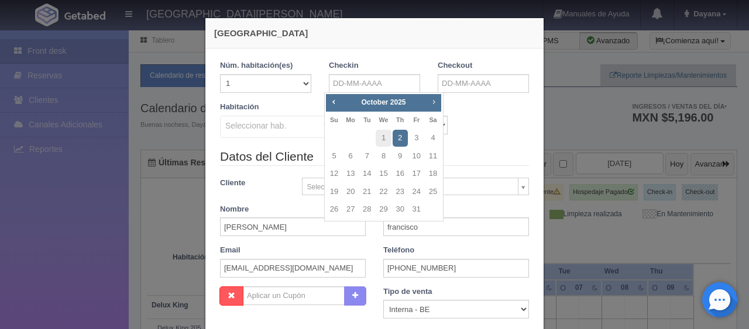
click at [437, 102] on span "Next" at bounding box center [433, 101] width 9 height 9
click at [434, 99] on span "Next" at bounding box center [433, 101] width 9 height 9
drag, startPoint x: 414, startPoint y: 190, endPoint x: 468, endPoint y: 109, distance: 96.7
click at [415, 190] on link "26" at bounding box center [416, 192] width 15 height 17
type input "26-12-2025"
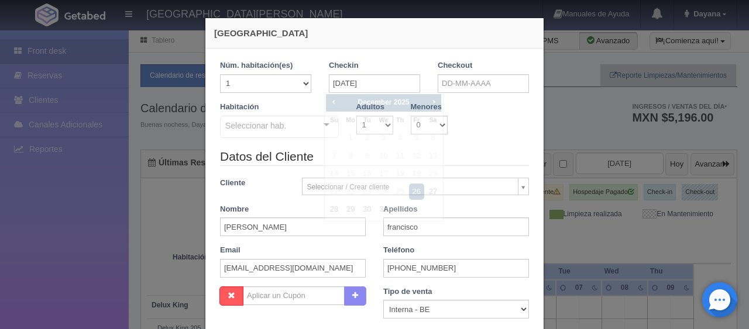
checkbox input "false"
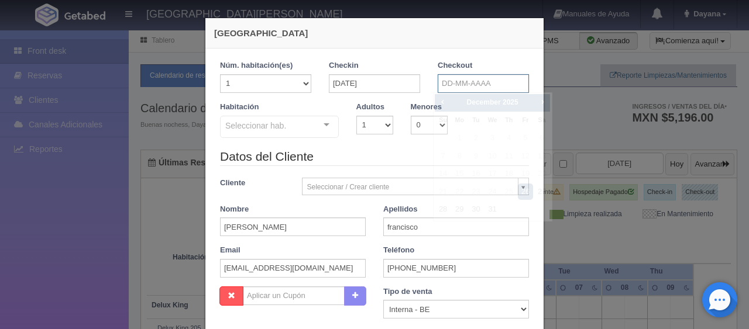
click at [483, 75] on input "text" at bounding box center [483, 83] width 91 height 19
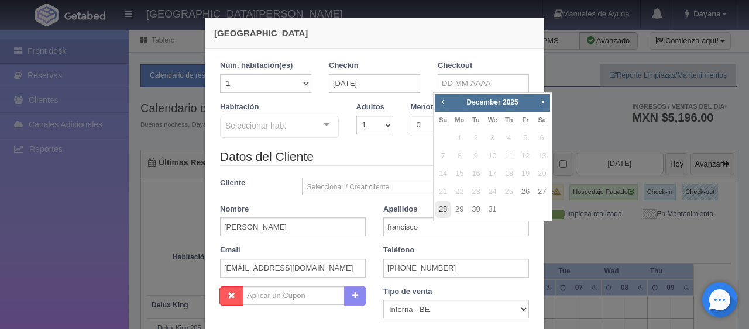
click at [444, 209] on link "28" at bounding box center [442, 209] width 15 height 17
type input "28-12-2025"
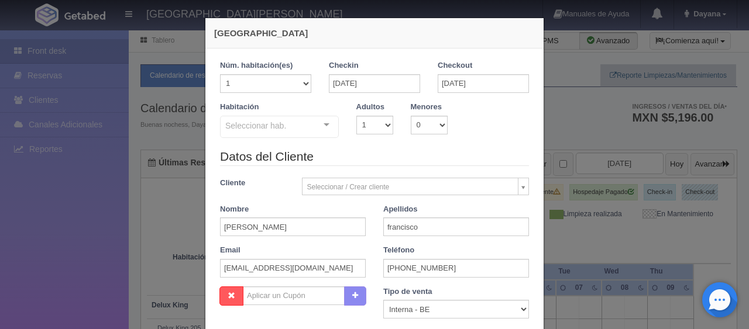
checkbox input "false"
click at [385, 123] on select "1 2 3 4 5 6 7 8 9 10" at bounding box center [374, 125] width 37 height 19
select select "2"
click at [356, 116] on select "1 2 3 4 5 6 7 8 9 10" at bounding box center [374, 125] width 37 height 19
checkbox input "false"
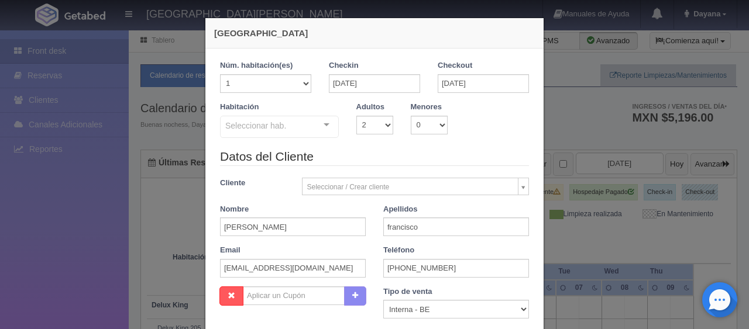
click at [291, 127] on div "Seleccionar hab." at bounding box center [279, 127] width 119 height 22
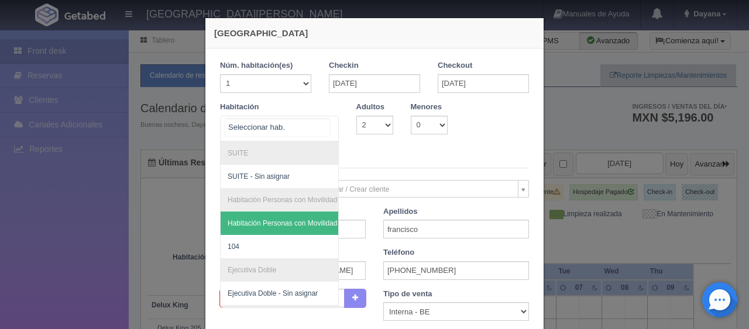
scroll to position [176, 0]
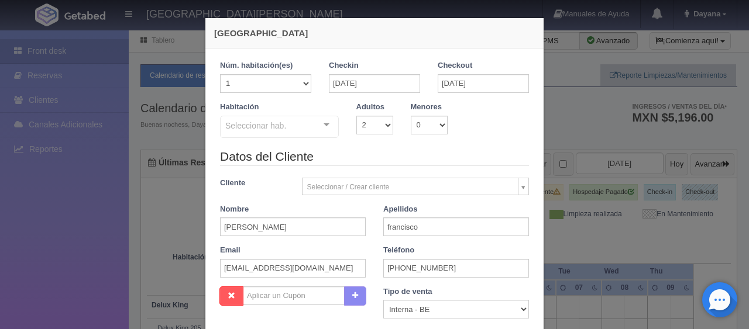
click at [291, 119] on div "Seleccionar hab." at bounding box center [279, 127] width 119 height 22
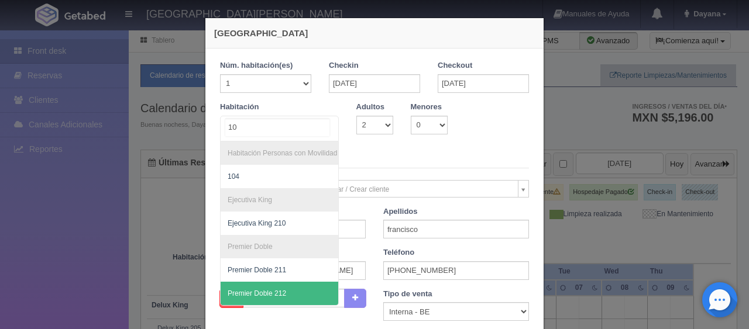
scroll to position [0, 0]
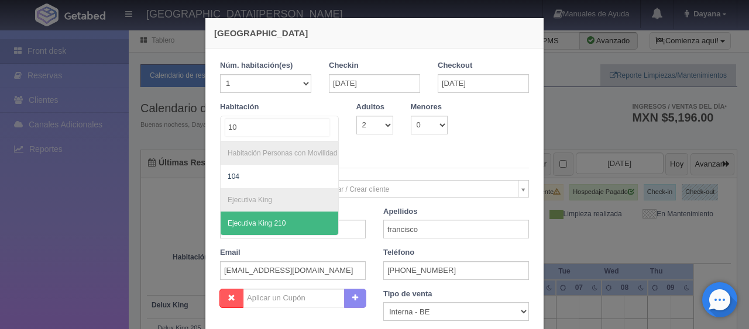
type input "104"
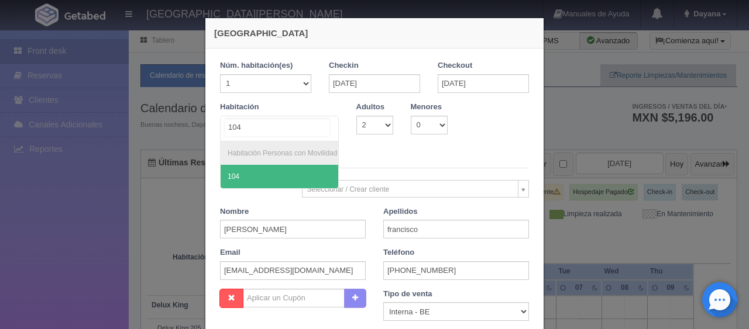
click at [255, 170] on span "104" at bounding box center [298, 176] width 155 height 23
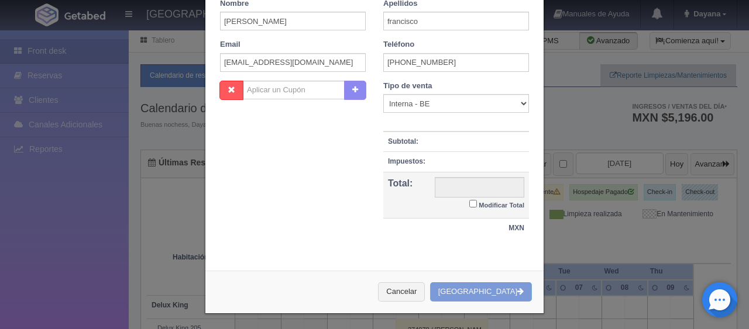
checkbox input "false"
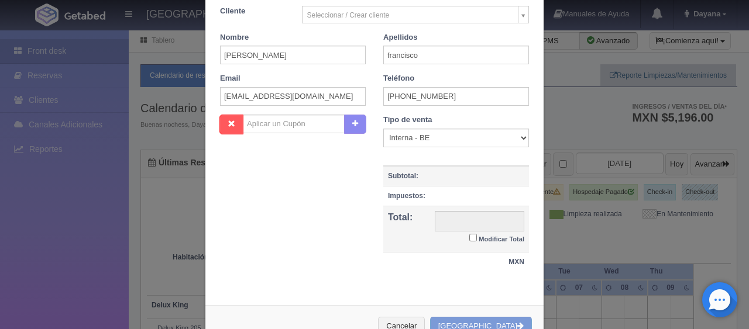
scroll to position [239, 0]
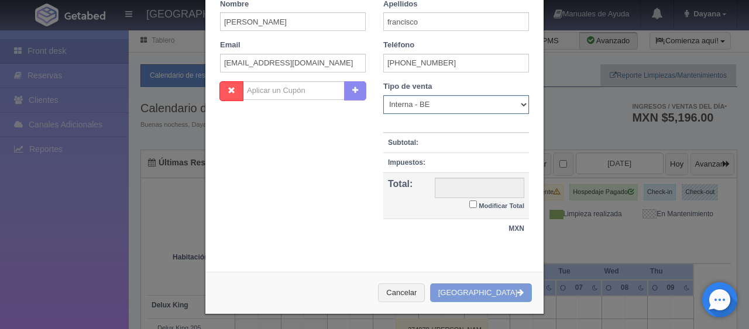
click at [449, 107] on select "Correo Electronico Interna - BE Llamada OTA Externa Otro WALK IN" at bounding box center [456, 104] width 146 height 19
select select "extota"
click at [383, 95] on select "Correo Electronico Interna - BE Llamada OTA Externa Otro WALK IN" at bounding box center [456, 104] width 146 height 19
type input "3098.00"
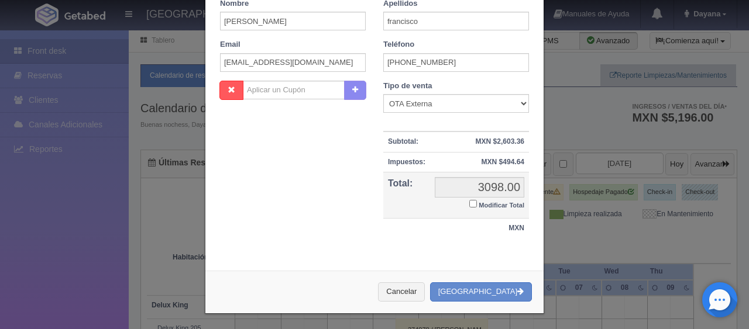
click at [493, 202] on small "Modificar Total" at bounding box center [502, 205] width 46 height 7
click at [477, 202] on input "Modificar Total" at bounding box center [473, 204] width 8 height 8
checkbox input "true"
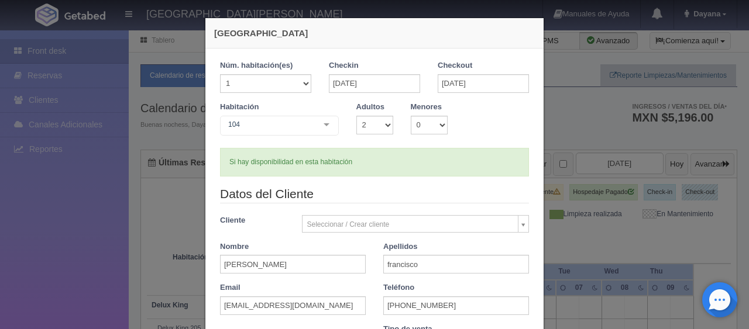
scroll to position [204, 0]
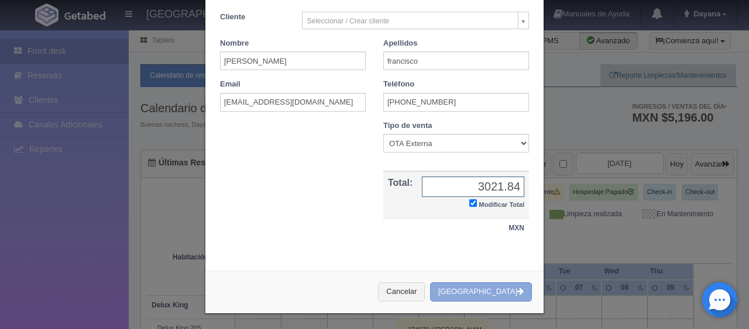
type input "3021.84"
click at [486, 291] on button "Crear Reserva" at bounding box center [481, 292] width 102 height 19
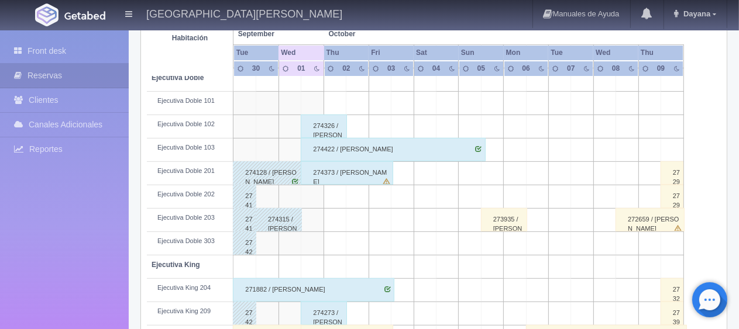
scroll to position [273, 0]
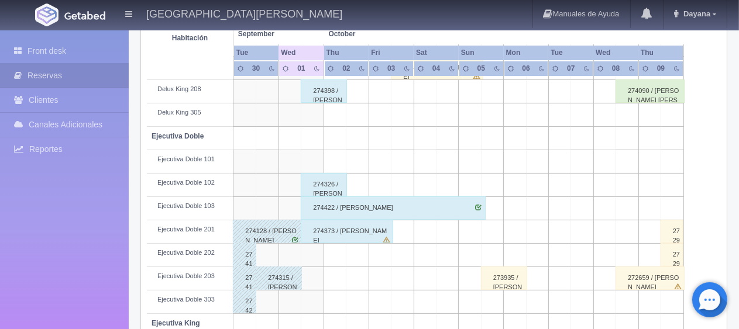
click at [362, 232] on div "274373 / [PERSON_NAME]" at bounding box center [347, 231] width 92 height 23
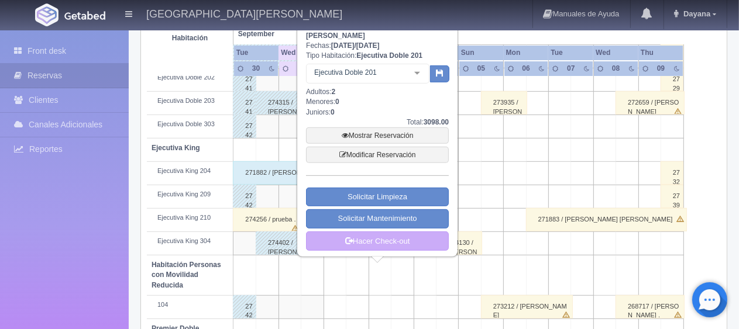
scroll to position [331, 0]
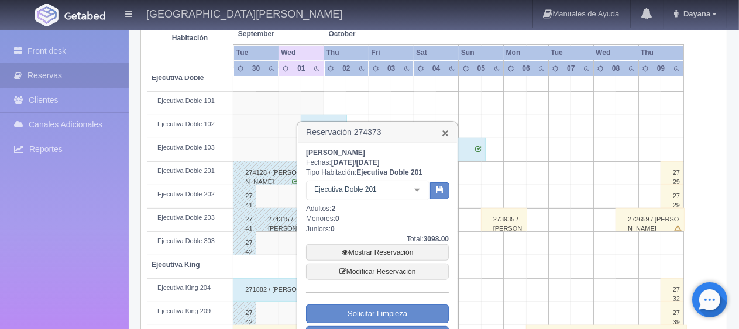
click at [448, 134] on link "×" at bounding box center [445, 133] width 7 height 12
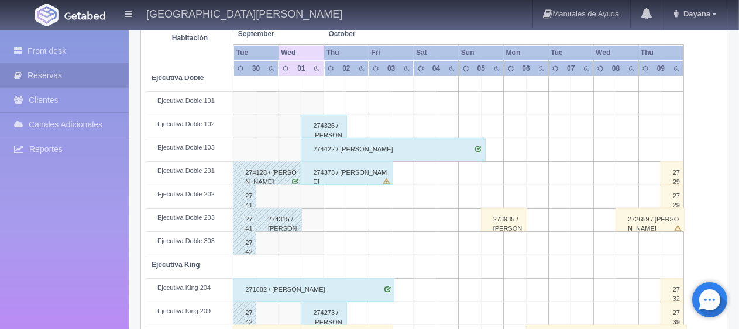
scroll to position [448, 0]
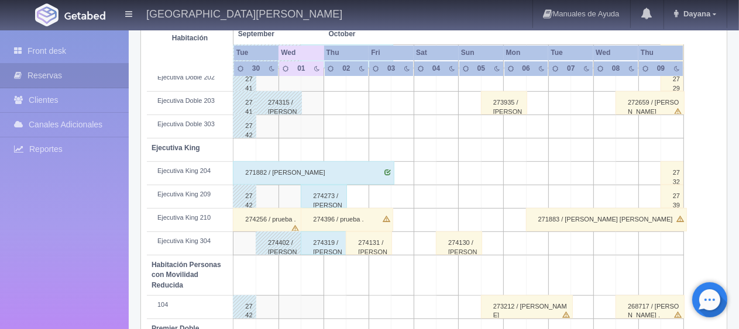
click at [336, 195] on div "274273 / [PERSON_NAME]" at bounding box center [324, 196] width 46 height 23
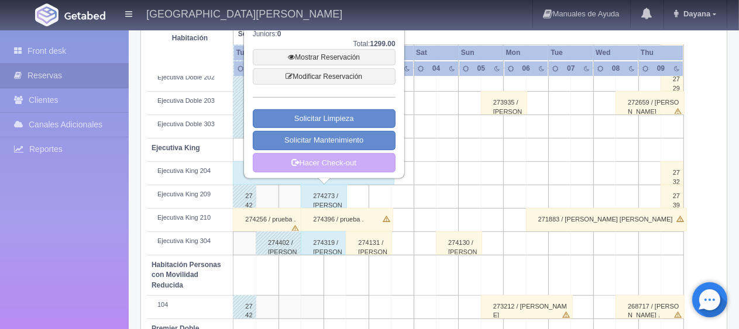
scroll to position [507, 0]
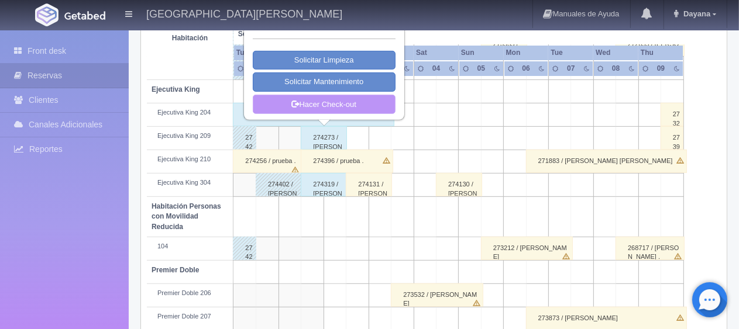
click at [350, 109] on link "Hacer Check-out" at bounding box center [324, 105] width 143 height 20
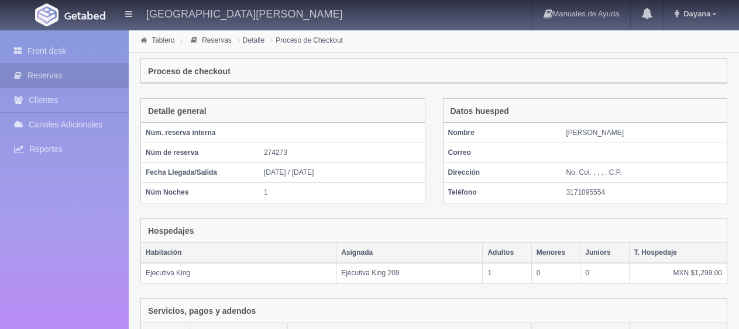
scroll to position [197, 0]
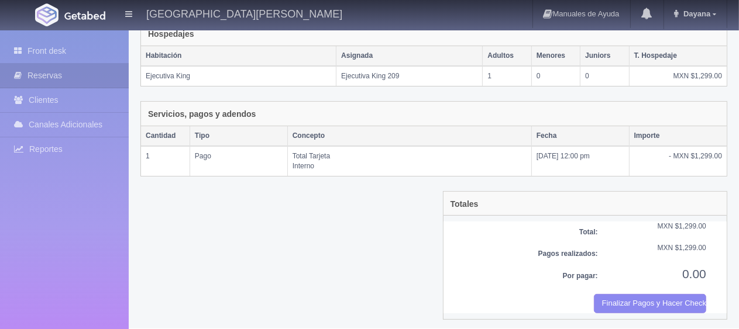
click at [646, 288] on div "Por pagar: 0.00" at bounding box center [585, 280] width 278 height 29
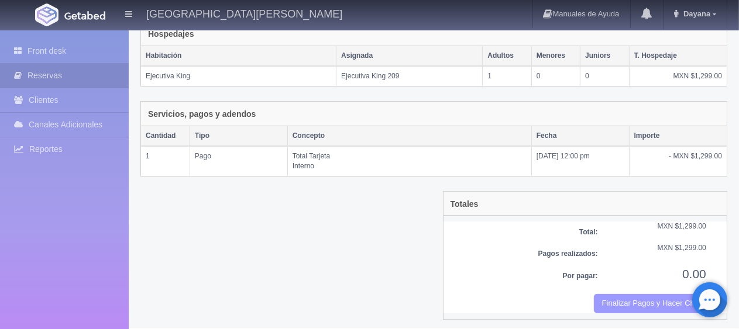
click at [647, 298] on button "Finalizar Pagos y Hacer Checkout" at bounding box center [650, 303] width 112 height 19
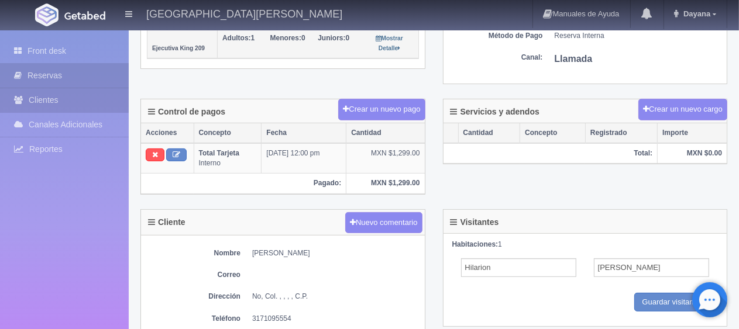
scroll to position [59, 0]
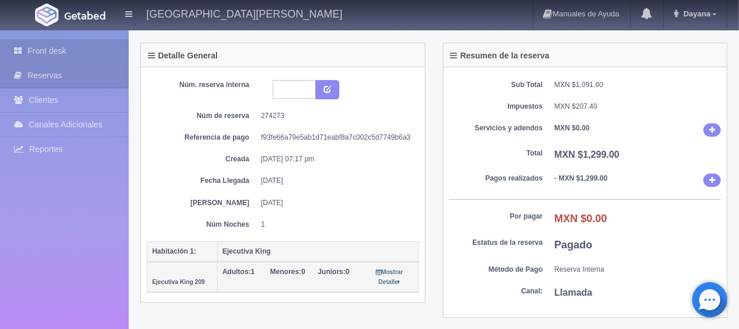
click at [68, 54] on link "Front desk" at bounding box center [64, 51] width 129 height 24
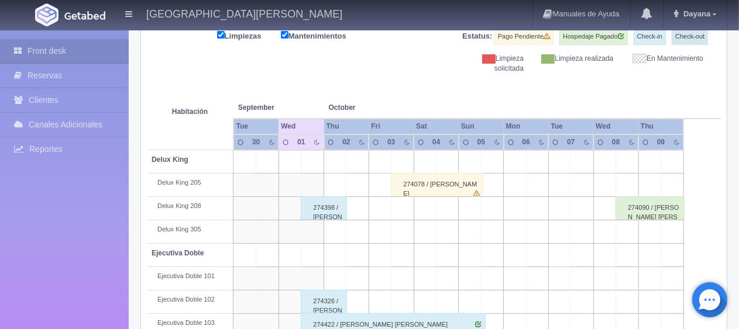
scroll to position [39, 0]
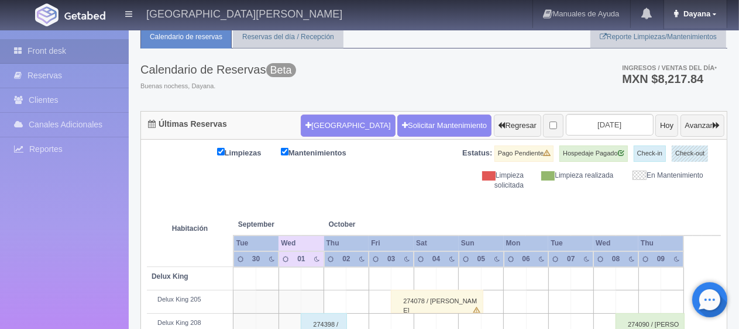
click at [700, 20] on link "Dayana" at bounding box center [695, 14] width 63 height 28
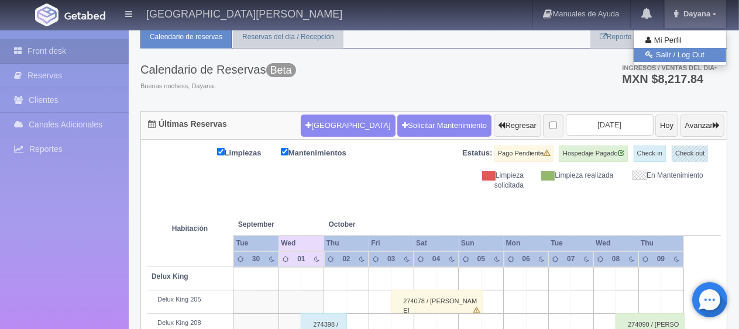
click at [686, 53] on link "Salir / Log Out" at bounding box center [680, 55] width 92 height 15
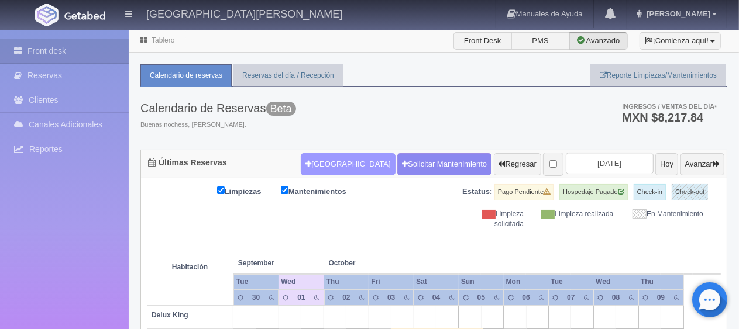
click at [319, 166] on button "[GEOGRAPHIC_DATA]" at bounding box center [348, 164] width 94 height 22
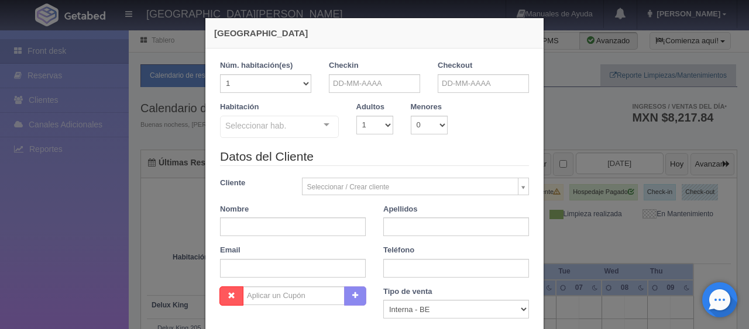
checkbox input "false"
click at [381, 86] on input "text" at bounding box center [374, 83] width 91 height 19
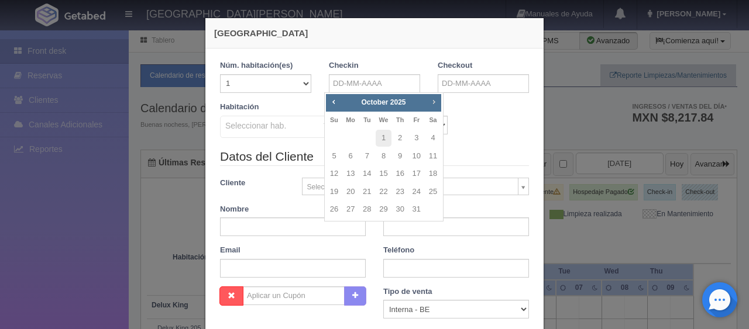
click at [435, 105] on span "Next" at bounding box center [433, 101] width 9 height 9
click at [416, 175] on link "14" at bounding box center [416, 174] width 15 height 17
type input "[DATE]"
checkbox input "false"
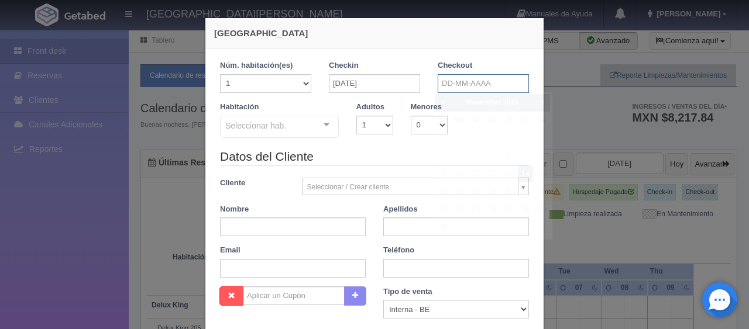
click at [459, 84] on input "text" at bounding box center [483, 83] width 91 height 19
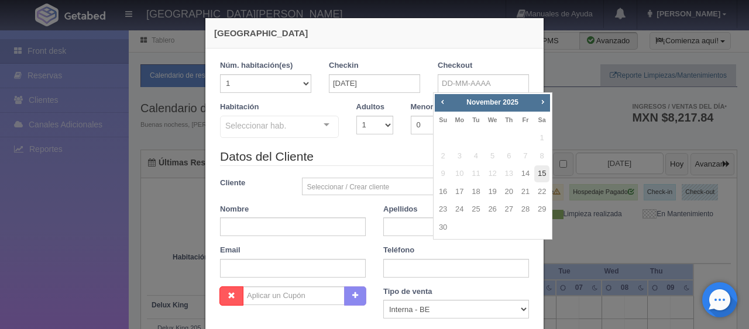
click at [544, 174] on link "15" at bounding box center [541, 174] width 15 height 17
type input "[DATE]"
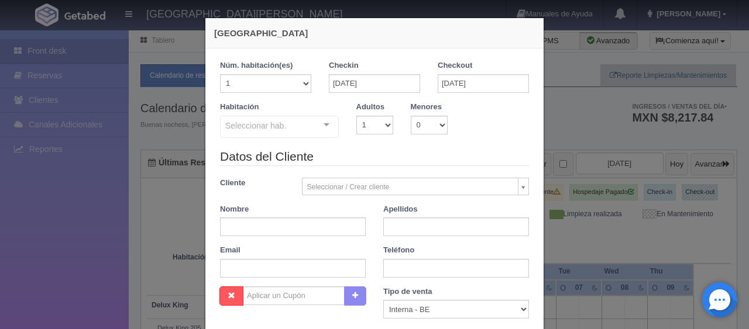
checkbox input "false"
click at [371, 126] on select "1 2 3 4 5 6 7 8 9 10" at bounding box center [374, 125] width 37 height 19
select select "2"
click at [356, 116] on select "1 2 3 4 5 6 7 8 9 10" at bounding box center [374, 125] width 37 height 19
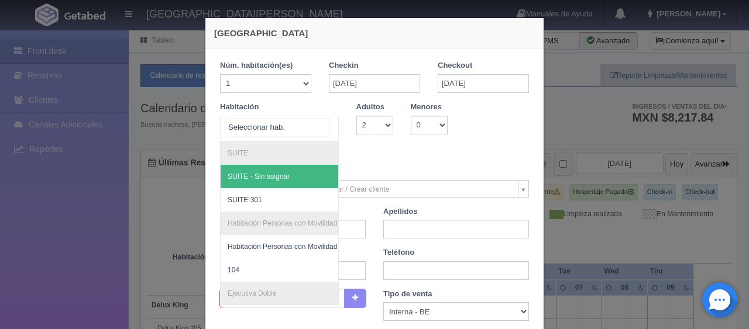
click at [320, 126] on div at bounding box center [326, 125] width 23 height 18
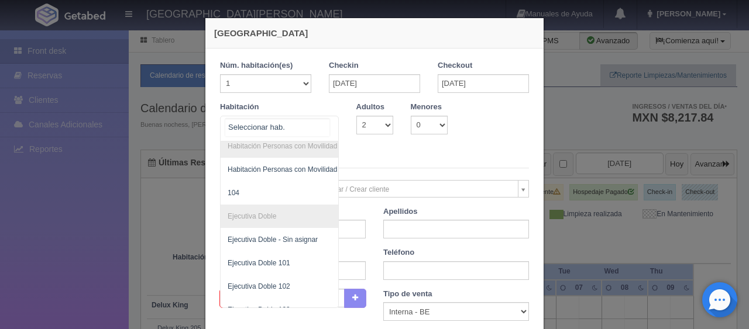
scroll to position [108, 0]
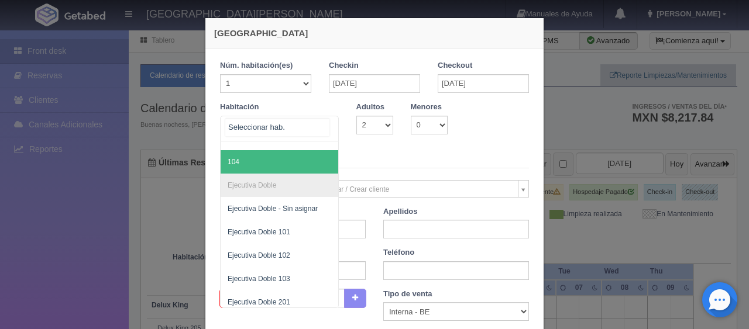
click at [260, 163] on span "104" at bounding box center [319, 161] width 197 height 23
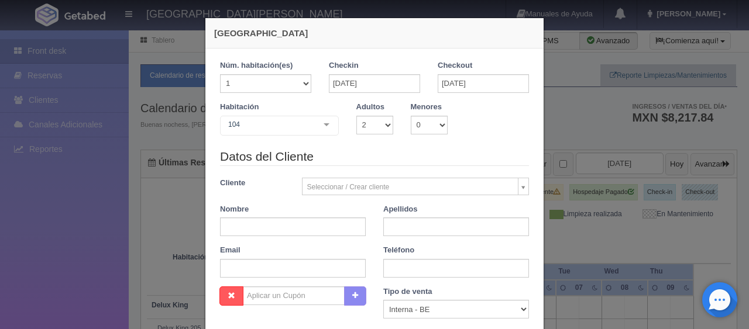
checkbox input "false"
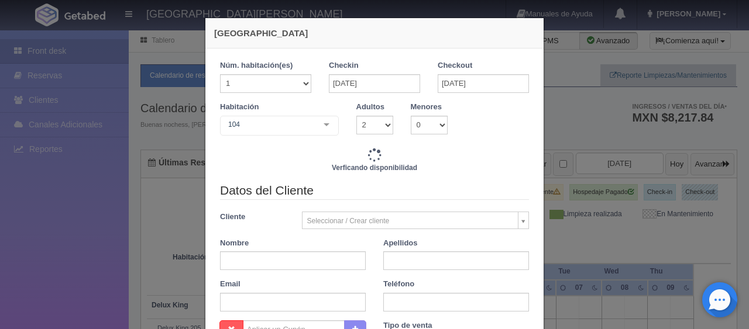
type input "1549.00"
checkbox input "false"
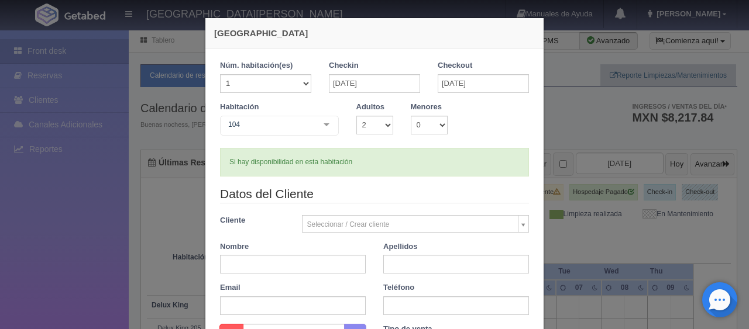
scroll to position [59, 0]
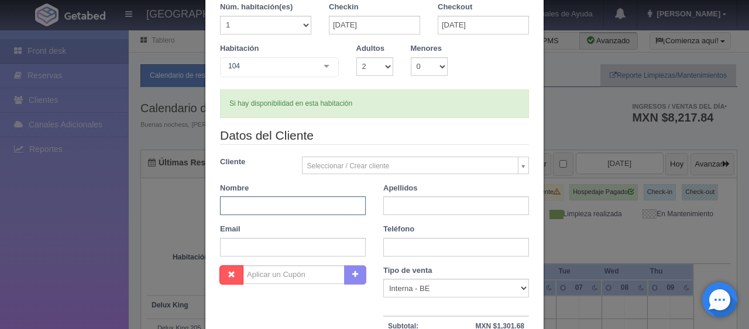
click at [265, 202] on input "text" at bounding box center [293, 206] width 146 height 19
type input "Roldan"
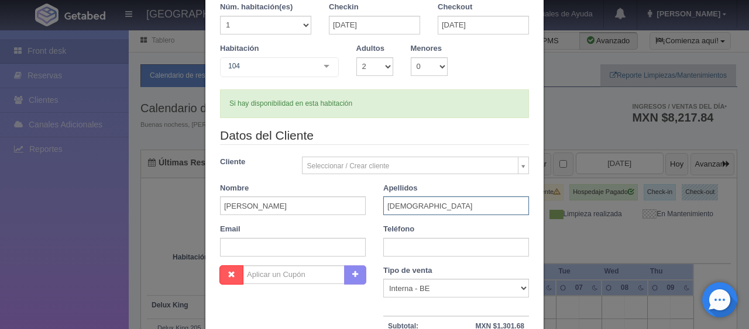
type input "Jesus"
click at [396, 254] on input "text" at bounding box center [456, 247] width 146 height 19
paste input "52 993 236 0576"
type input "52 993 236 0576"
click at [368, 224] on div "Email" at bounding box center [292, 240] width 163 height 33
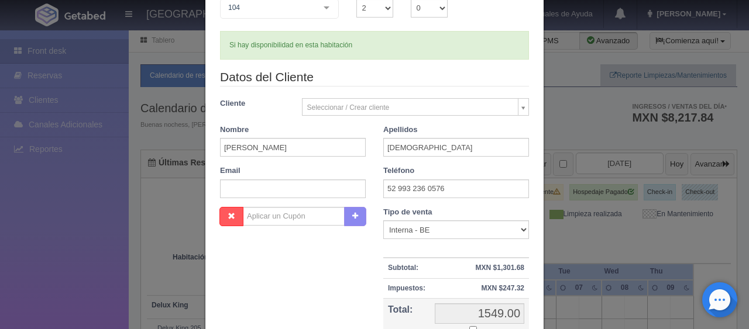
scroll to position [176, 0]
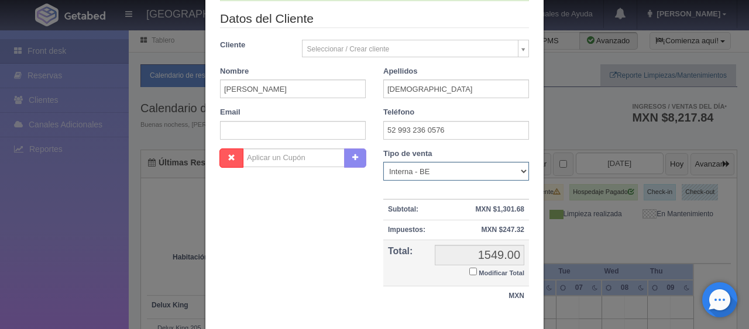
click at [515, 170] on select "Correo Electronico Interna - BE Llamada OTA Externa Otro WALK IN" at bounding box center [456, 171] width 146 height 19
select select "extota"
click at [383, 162] on select "Correo Electronico Interna - BE Llamada OTA Externa Otro WALK IN" at bounding box center [456, 171] width 146 height 19
click at [469, 270] on input "Modificar Total" at bounding box center [473, 272] width 8 height 8
checkbox input "true"
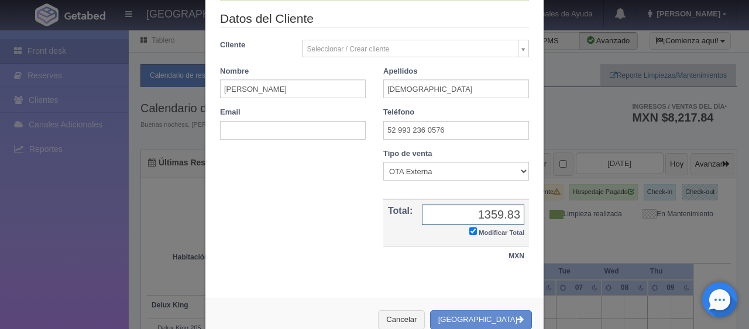
type input "1359.83"
click at [469, 270] on div "Nombre Cupón : Descuentos : Tipo de venta Correo Electronico Interna - BE Llama…" at bounding box center [374, 214] width 327 height 130
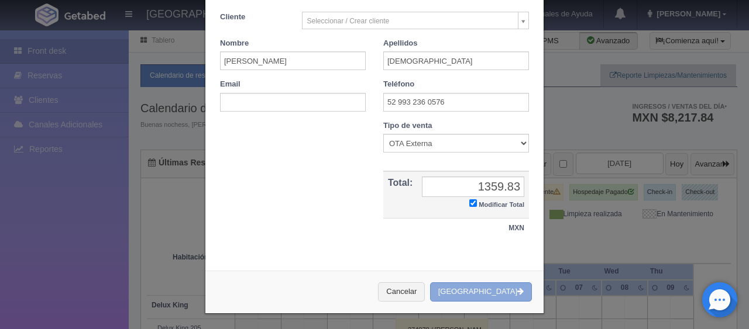
click at [478, 290] on button "[GEOGRAPHIC_DATA]" at bounding box center [481, 292] width 102 height 19
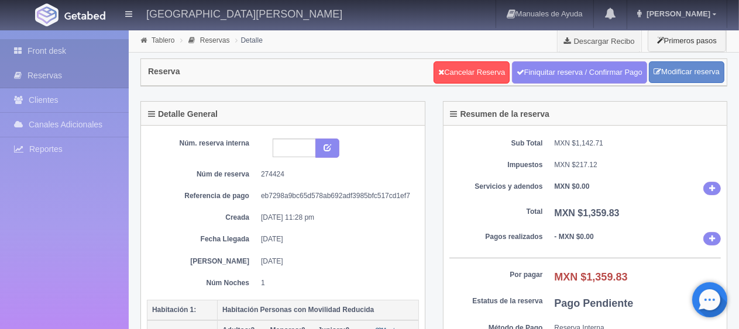
click at [69, 52] on link "Front desk" at bounding box center [64, 51] width 129 height 24
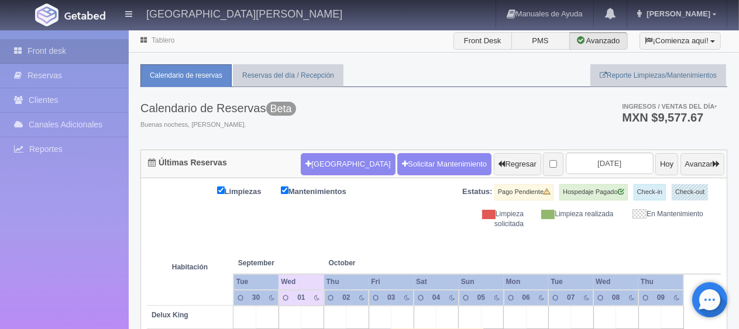
click at [513, 127] on div "Calendario de Reservas Beta Buenas nochess, [PERSON_NAME]. Ingresos / Ventas de…" at bounding box center [433, 118] width 587 height 63
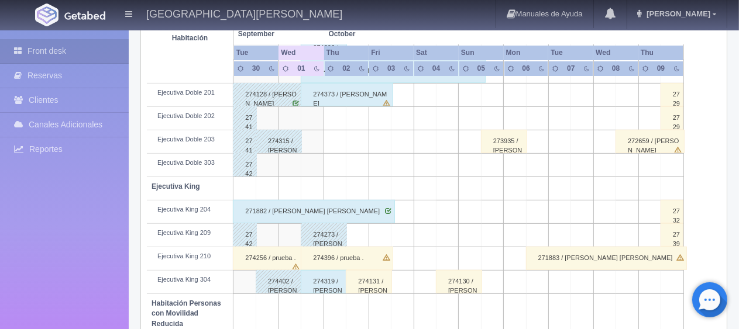
scroll to position [117, 0]
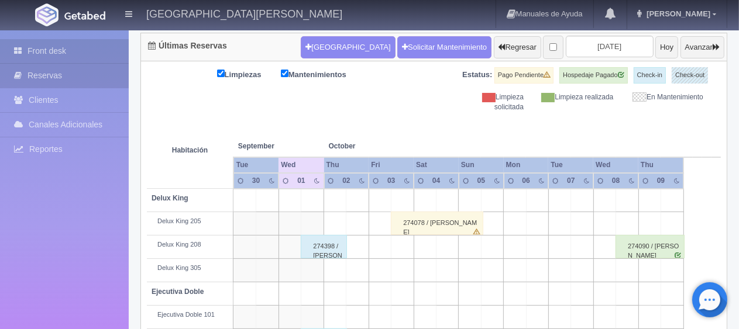
click at [56, 71] on link "Reservas" at bounding box center [64, 76] width 129 height 24
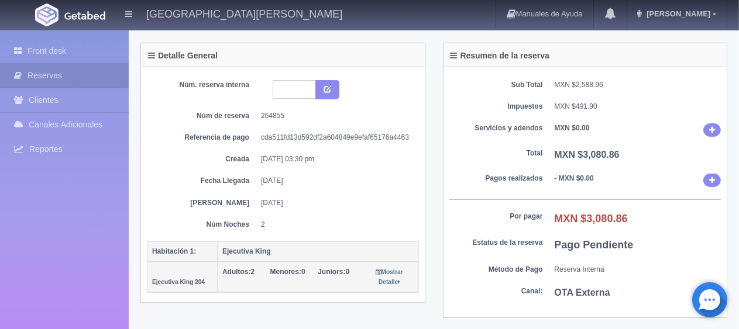
scroll to position [117, 0]
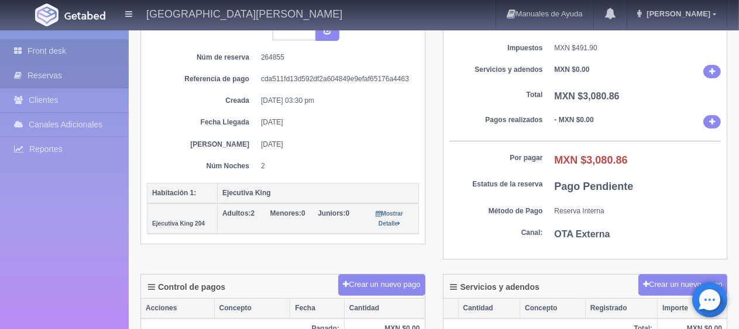
click at [78, 44] on link "Front desk" at bounding box center [64, 51] width 129 height 24
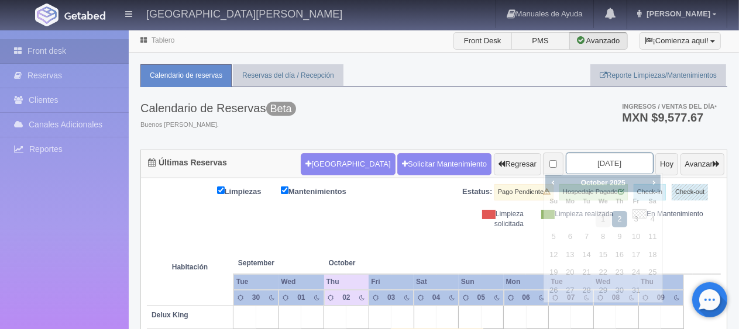
click at [566, 165] on input "[DATE]" at bounding box center [610, 164] width 88 height 22
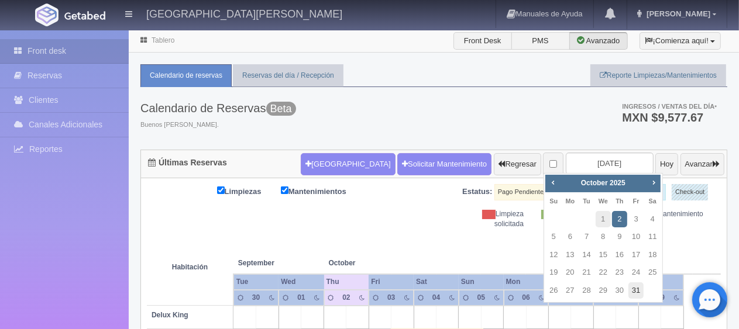
click at [632, 293] on link "31" at bounding box center [635, 291] width 15 height 17
type input "[DATE]"
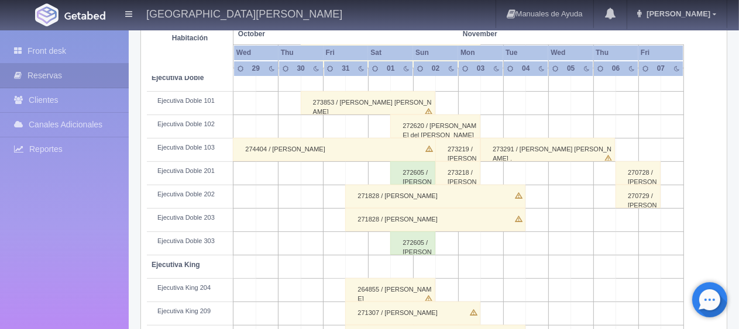
scroll to position [390, 0]
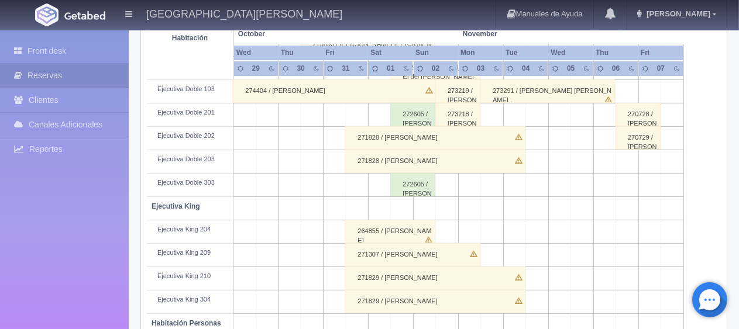
click at [366, 233] on div "264855 / [PERSON_NAME]" at bounding box center [390, 231] width 90 height 23
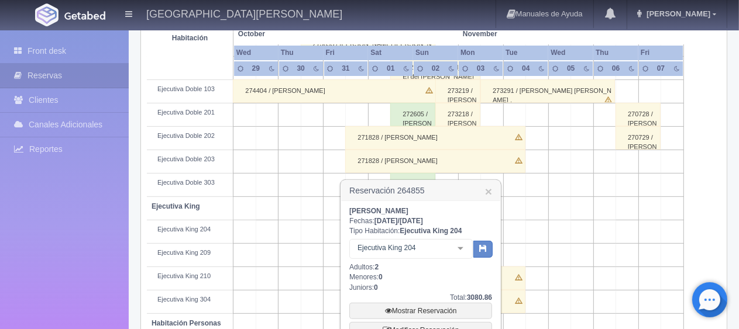
scroll to position [448, 0]
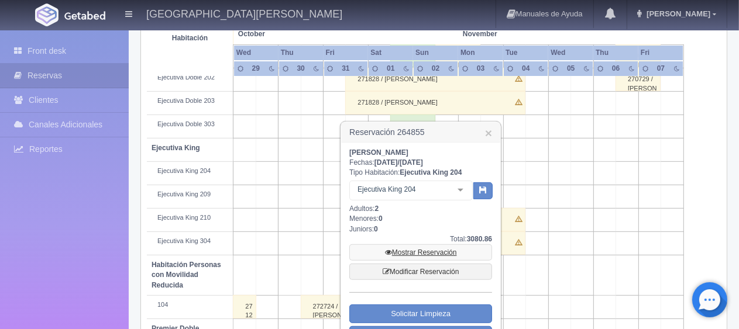
click at [402, 249] on link "Mostrar Reservación" at bounding box center [420, 253] width 143 height 16
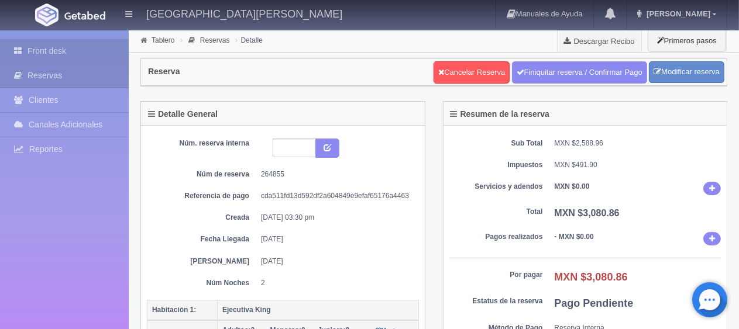
click at [101, 51] on link "Front desk" at bounding box center [64, 51] width 129 height 24
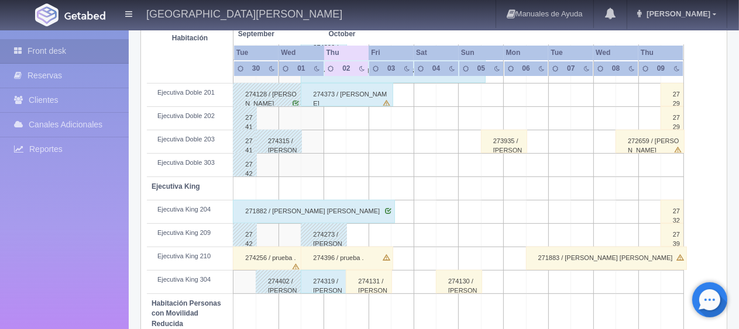
scroll to position [117, 0]
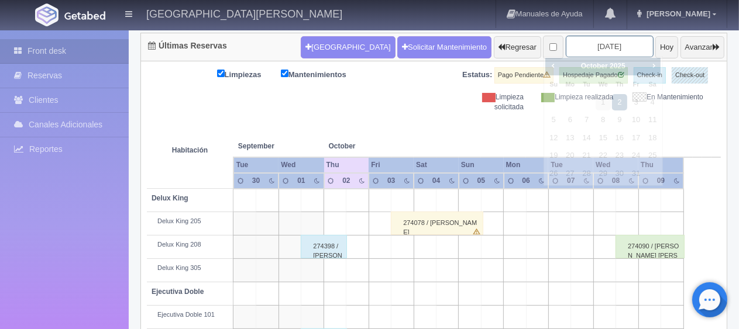
click at [595, 44] on input "2025-10-02" at bounding box center [610, 47] width 88 height 22
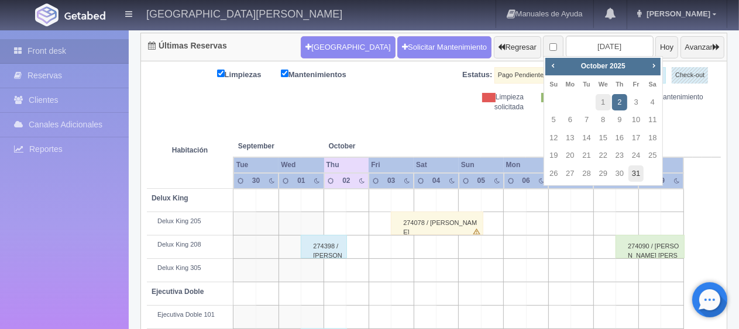
click at [637, 170] on link "31" at bounding box center [635, 174] width 15 height 17
type input "[DATE]"
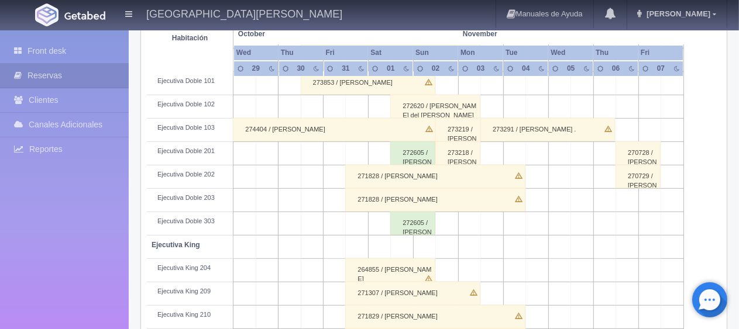
scroll to position [468, 0]
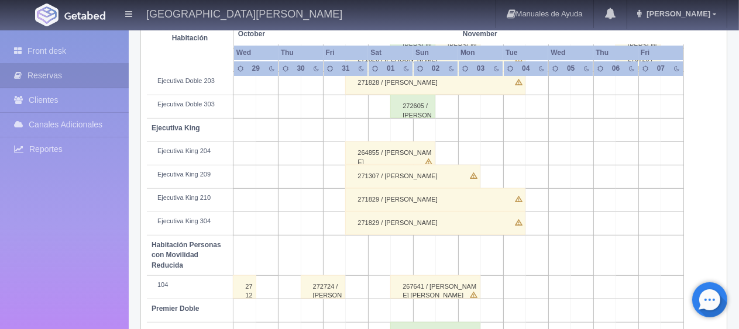
click at [370, 149] on div "264855 / [PERSON_NAME]" at bounding box center [390, 153] width 90 height 23
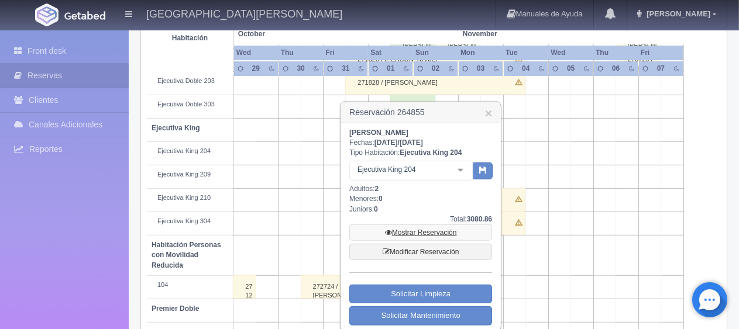
click at [442, 231] on link "Mostrar Reservación" at bounding box center [420, 233] width 143 height 16
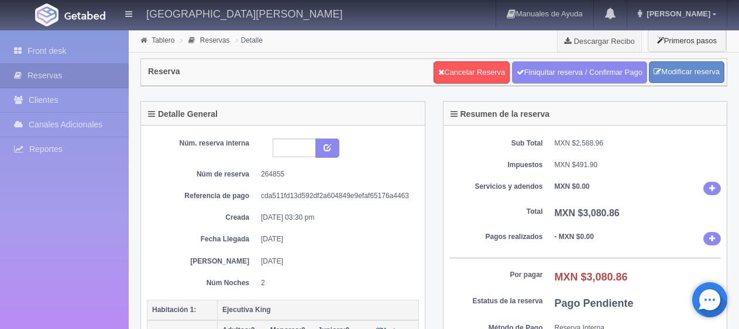
select select "2"
click at [675, 69] on link "Modificar reserva" at bounding box center [686, 72] width 75 height 22
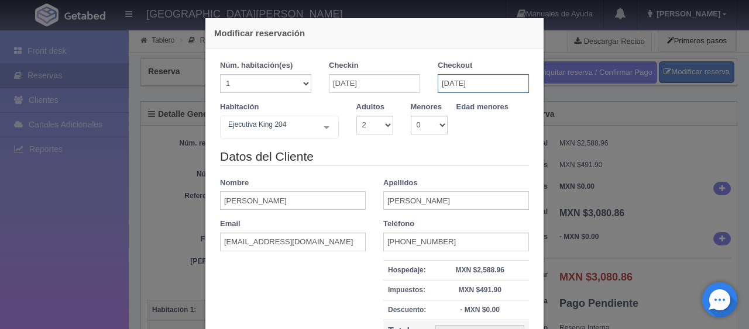
click at [479, 83] on input "[DATE]" at bounding box center [483, 83] width 91 height 19
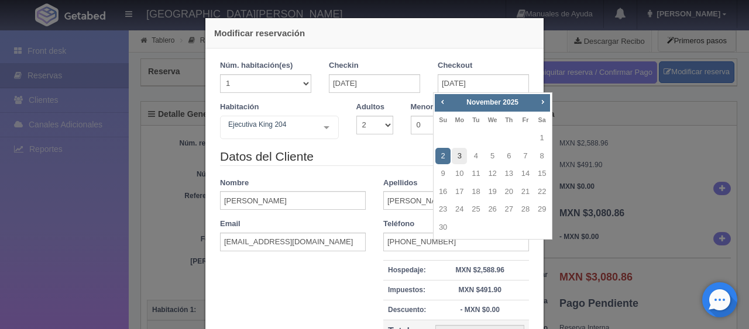
click at [459, 159] on link "3" at bounding box center [459, 156] width 15 height 17
type input "[DATE]"
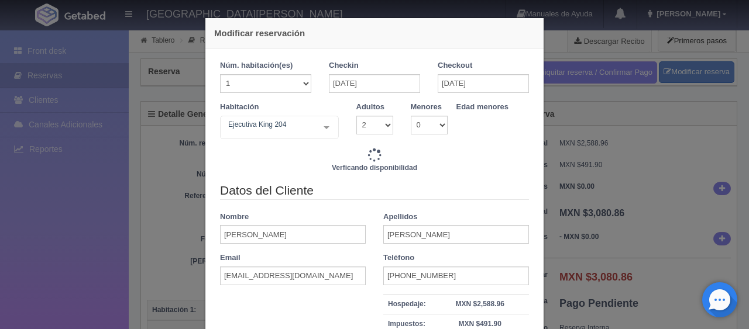
type input "4647.00"
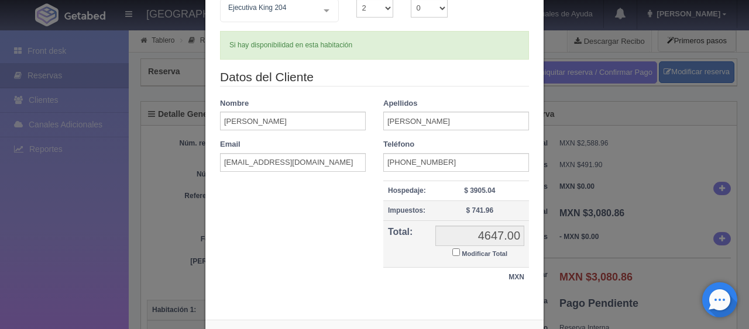
scroll to position [166, 0]
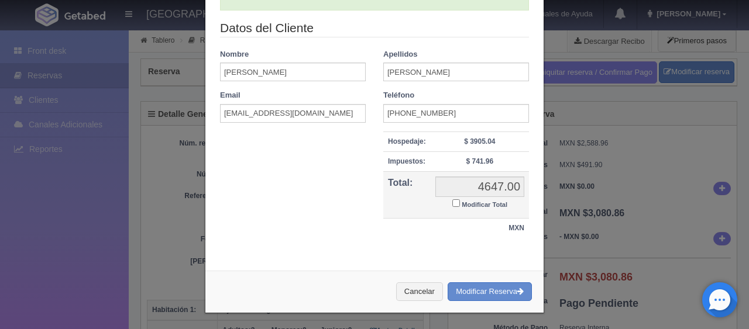
click at [452, 202] on input "Modificar Total" at bounding box center [456, 204] width 8 height 8
checkbox input "true"
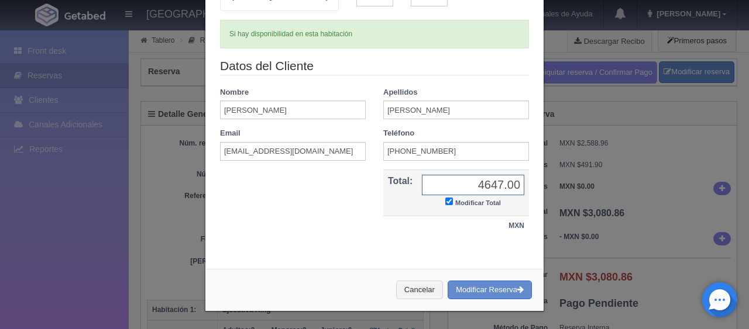
scroll to position [126, 0]
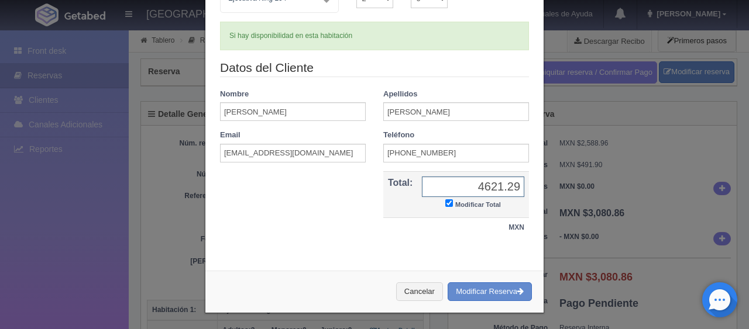
type input "4621.29"
click at [400, 153] on input "[PHONE_NUMBER]" at bounding box center [456, 153] width 146 height 19
type input "[PHONE_NUMBER]"
click at [346, 219] on div "Datos del Cliente Nombre Bridget Apellidos Fernandez Email d8n20k6tey@m.expedia…" at bounding box center [374, 154] width 327 height 191
click at [482, 291] on button "Modificar Reserva" at bounding box center [490, 292] width 84 height 19
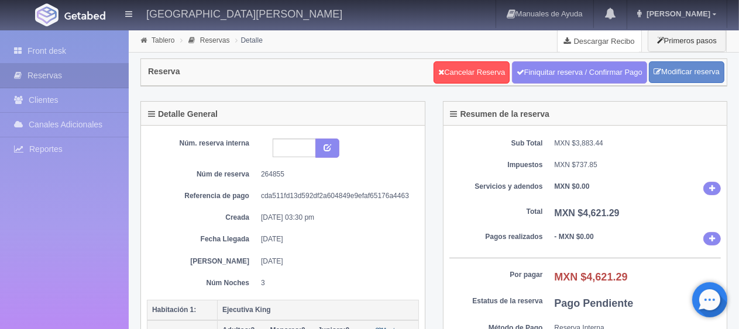
click at [604, 41] on link "Descargar Recibo" at bounding box center [600, 40] width 84 height 23
